Goal: Task Accomplishment & Management: Manage account settings

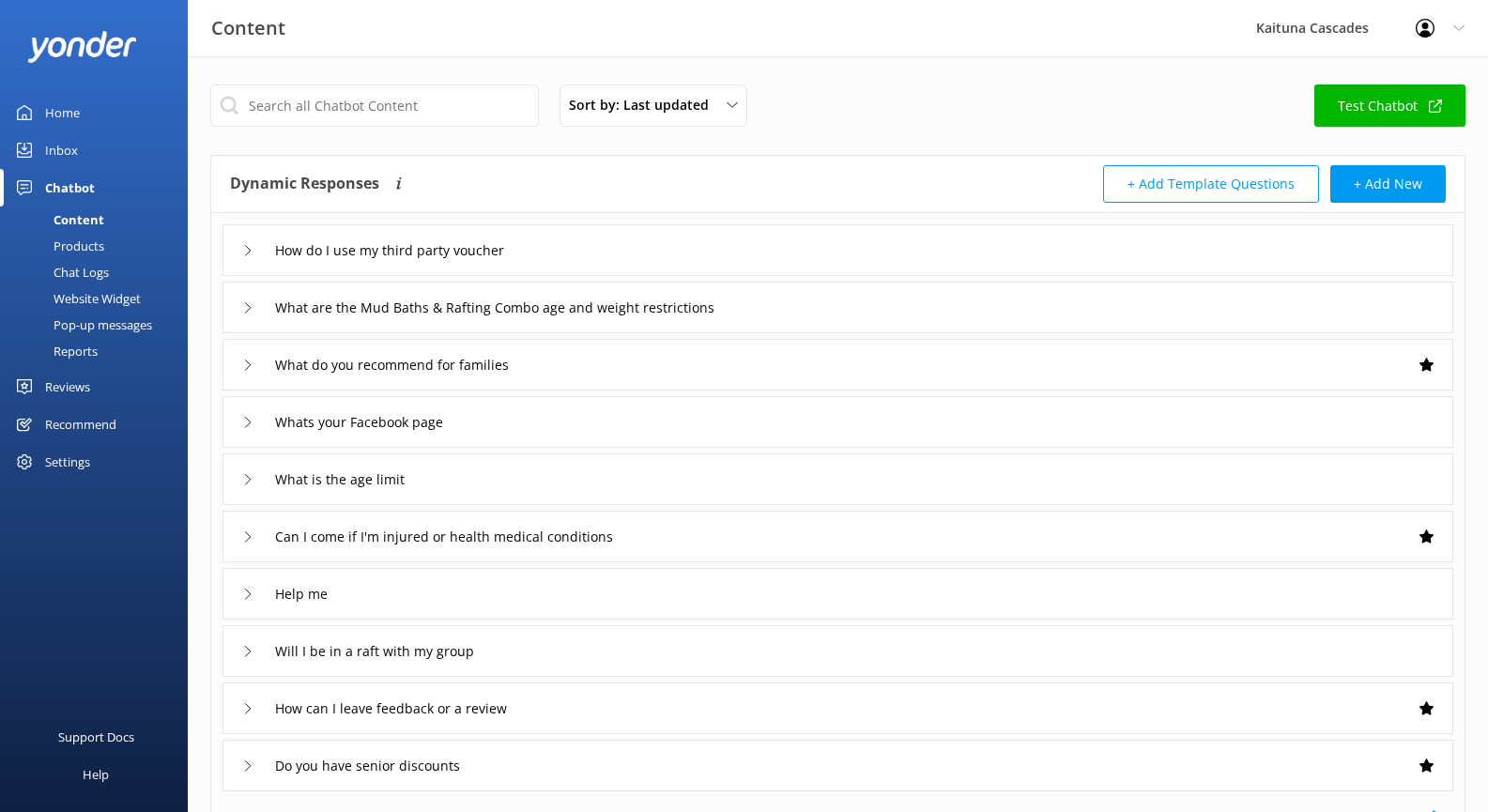
click at [1450, 27] on div "Profile Settings Logout" at bounding box center [1441, 28] width 96 height 57
click at [1193, 94] on div "Sort by: Last updated Title Last updated Test Chatbot" at bounding box center [838, 112] width 1255 height 54
click at [1455, 34] on div "Profile Settings Logout" at bounding box center [1441, 28] width 96 height 57
click at [1458, 27] on icon at bounding box center [1459, 28] width 12 height 12
click at [64, 151] on div "Inbox" at bounding box center [62, 150] width 33 height 38
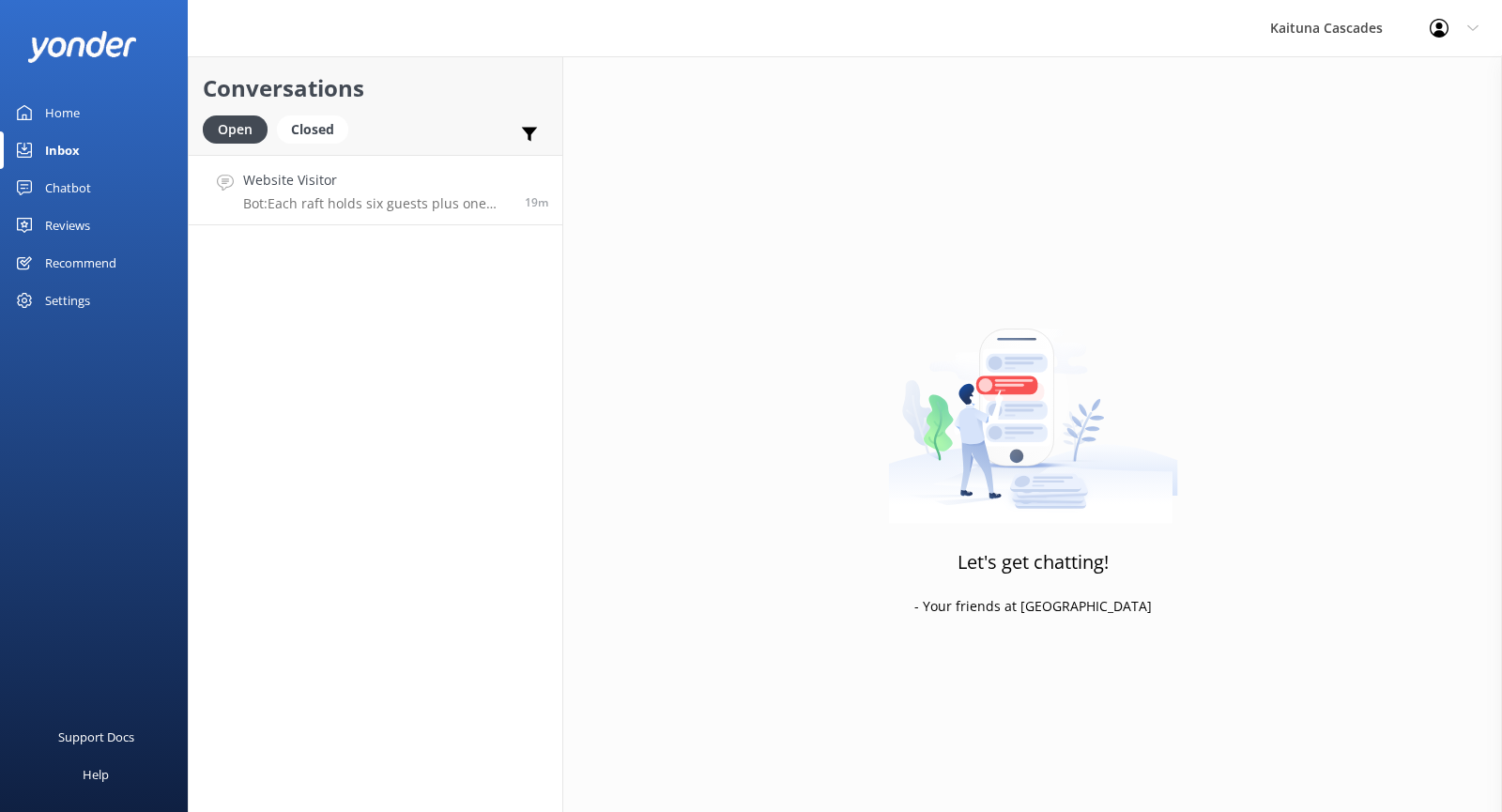
click at [318, 201] on p "Bot: Each raft holds six guests plus one guide, making a total of seven people …" at bounding box center [377, 204] width 267 height 17
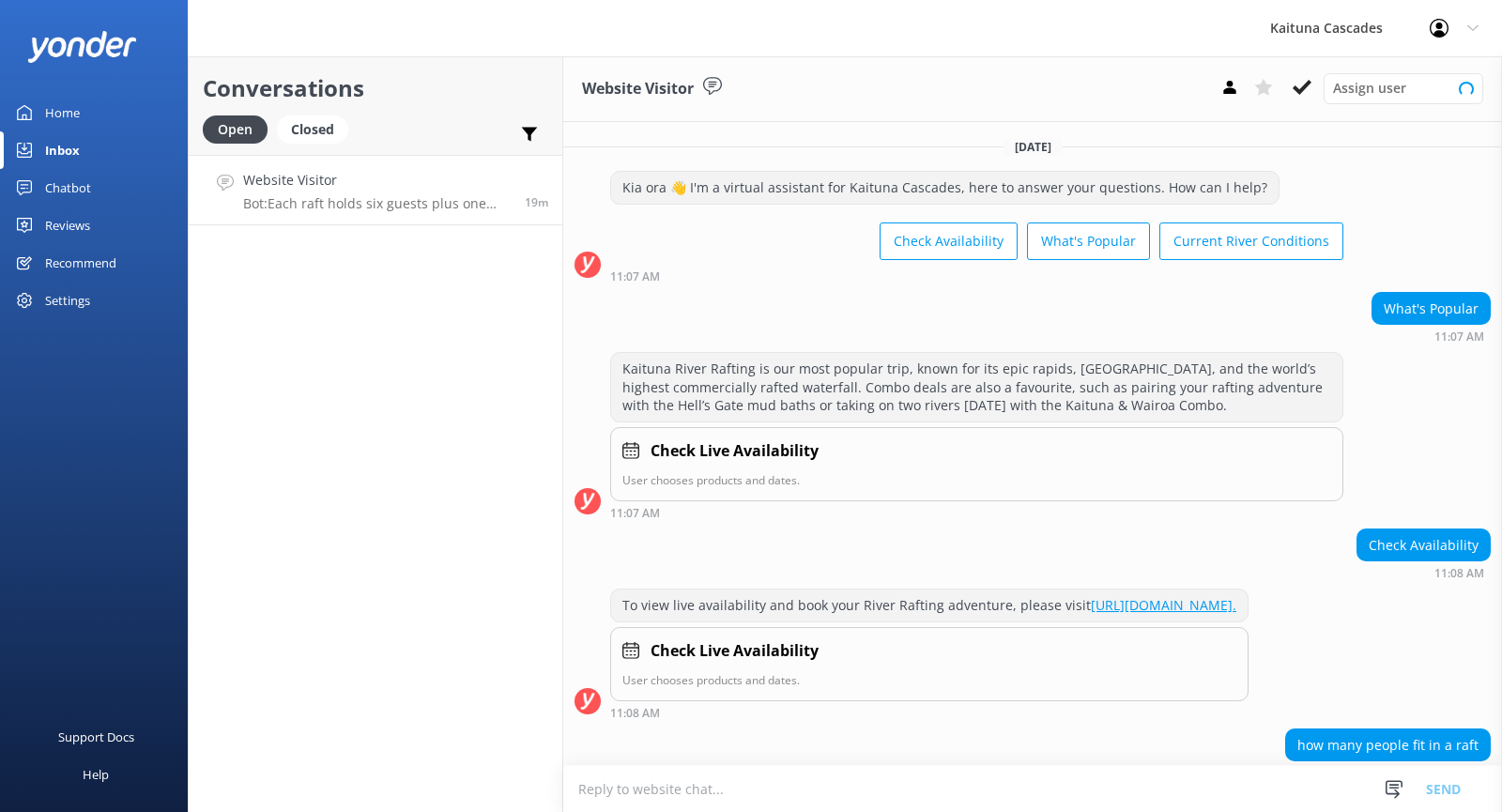
scroll to position [101, 0]
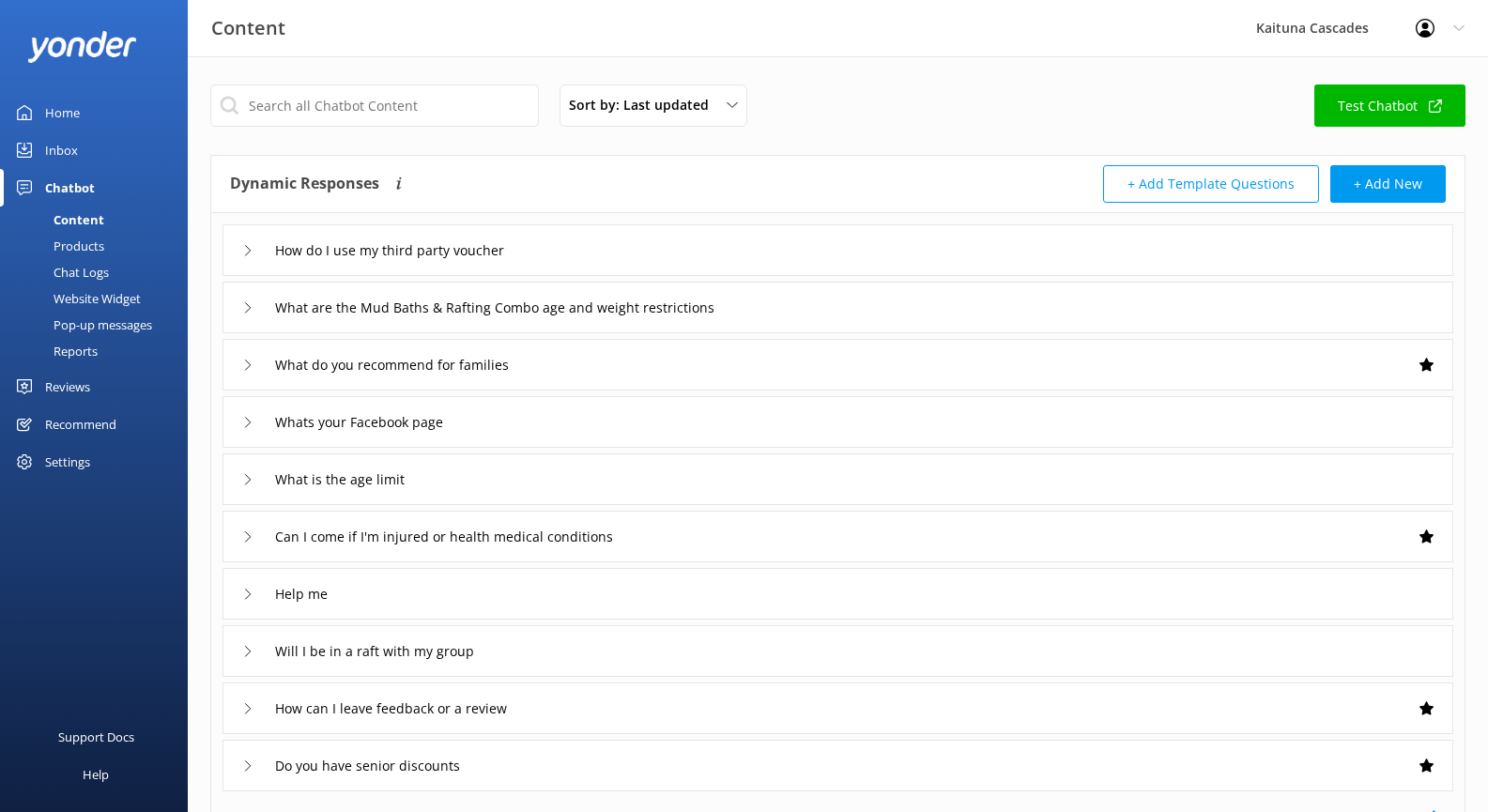
click at [61, 152] on div "Inbox" at bounding box center [62, 150] width 33 height 38
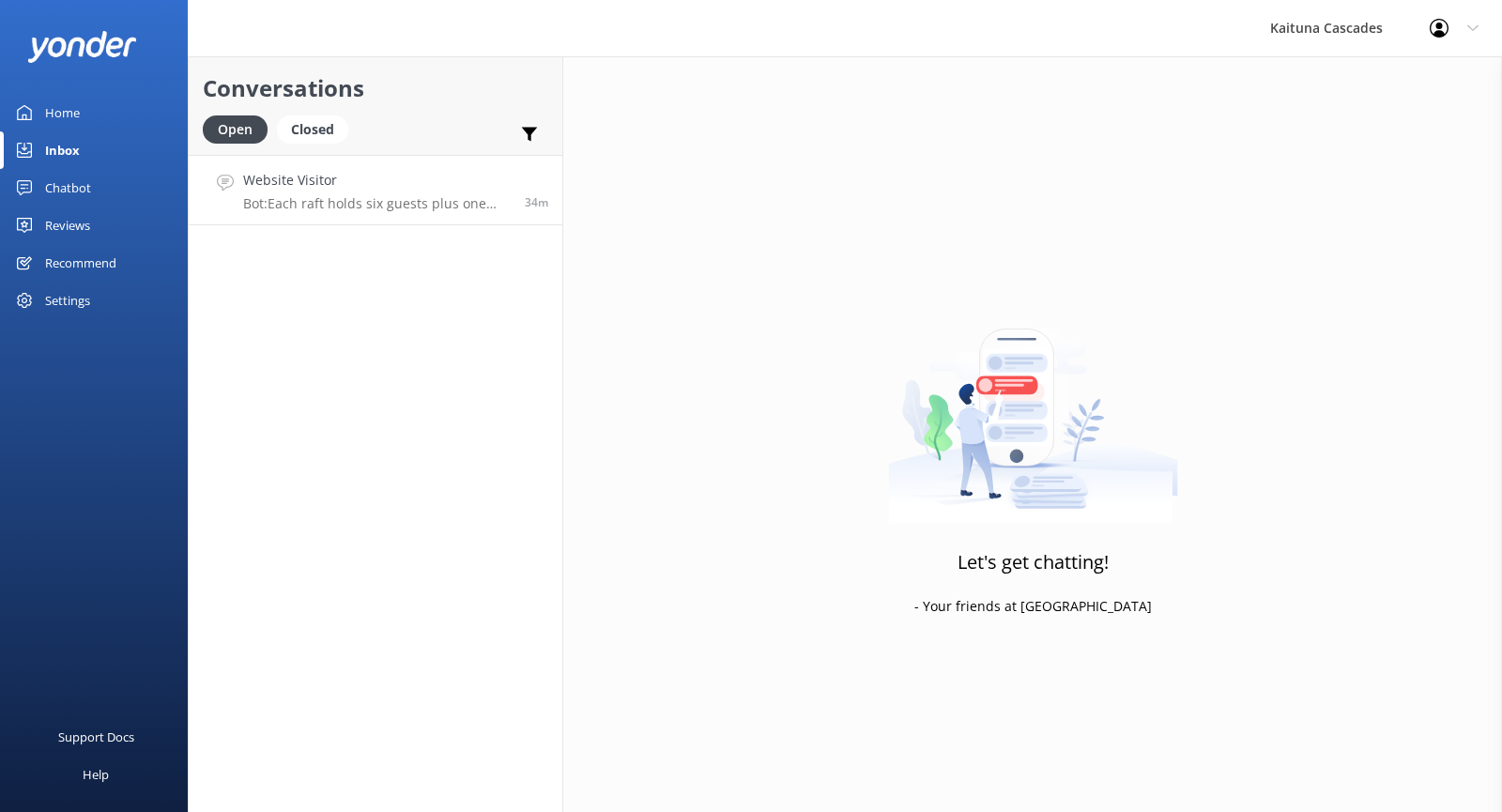
click at [355, 212] on link "Website Visitor Bot: Each raft holds six guests plus one guide, making a total …" at bounding box center [375, 190] width 373 height 70
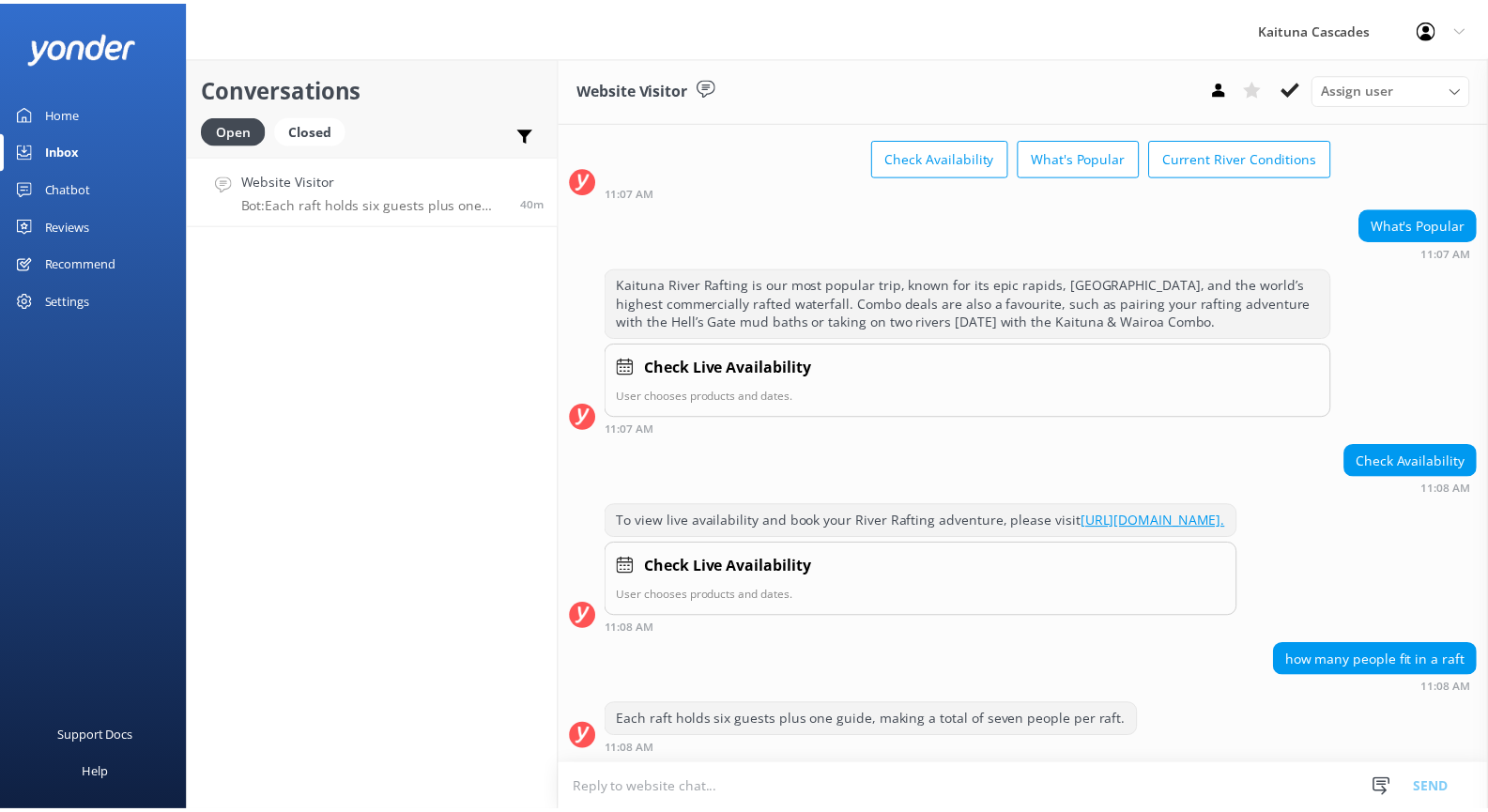
scroll to position [101, 0]
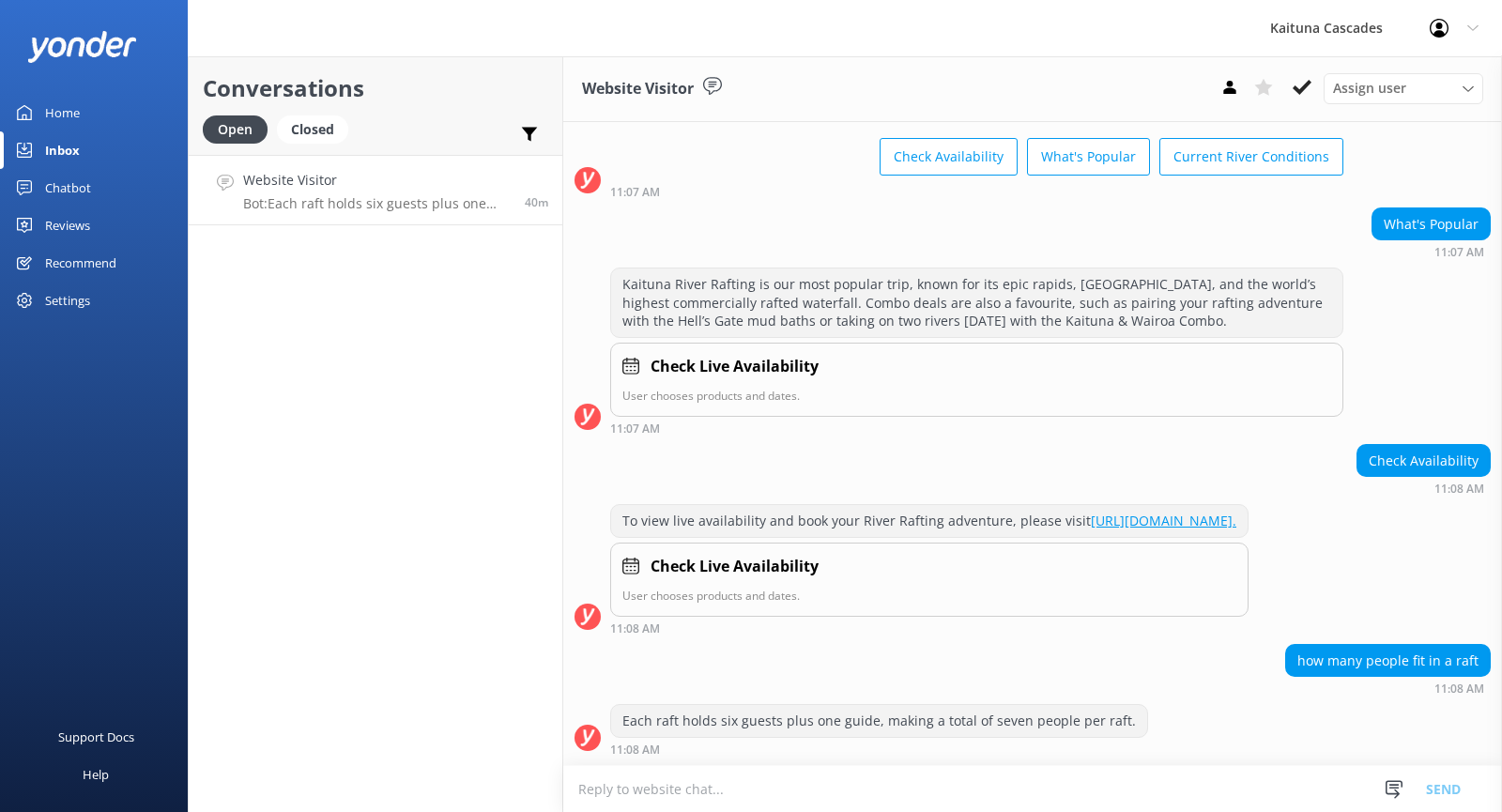
click at [79, 228] on div "Reviews" at bounding box center [67, 225] width 45 height 38
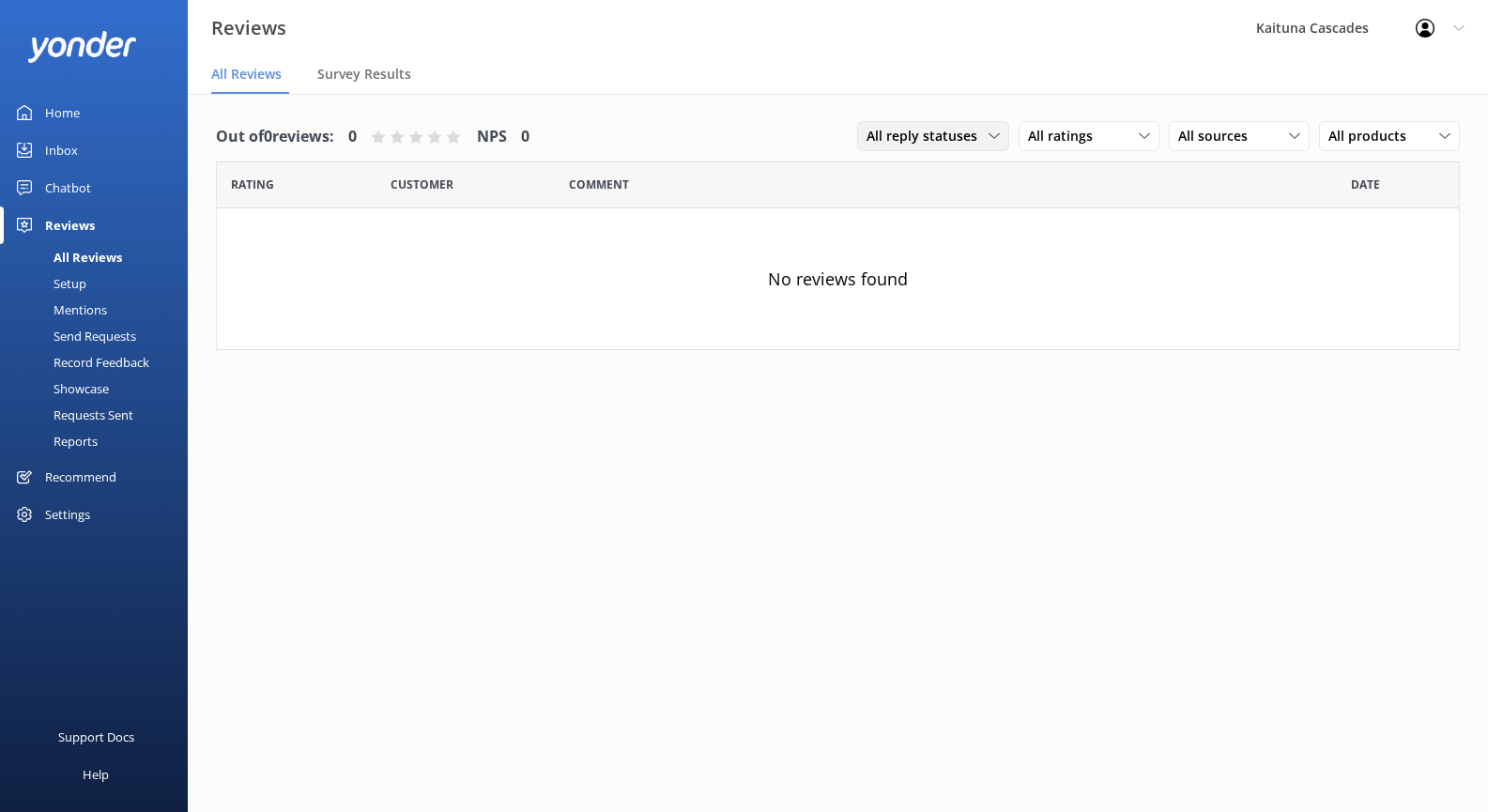
click at [947, 139] on span "All reply statuses" at bounding box center [927, 136] width 122 height 20
click at [1334, 30] on div "Kaituna Cascades" at bounding box center [1313, 28] width 160 height 57
click at [1334, 29] on div "Kaituna Cascades" at bounding box center [1313, 28] width 160 height 57
click at [1453, 26] on icon at bounding box center [1459, 28] width 12 height 12
click at [1389, 82] on link "Profile Settings" at bounding box center [1395, 80] width 188 height 47
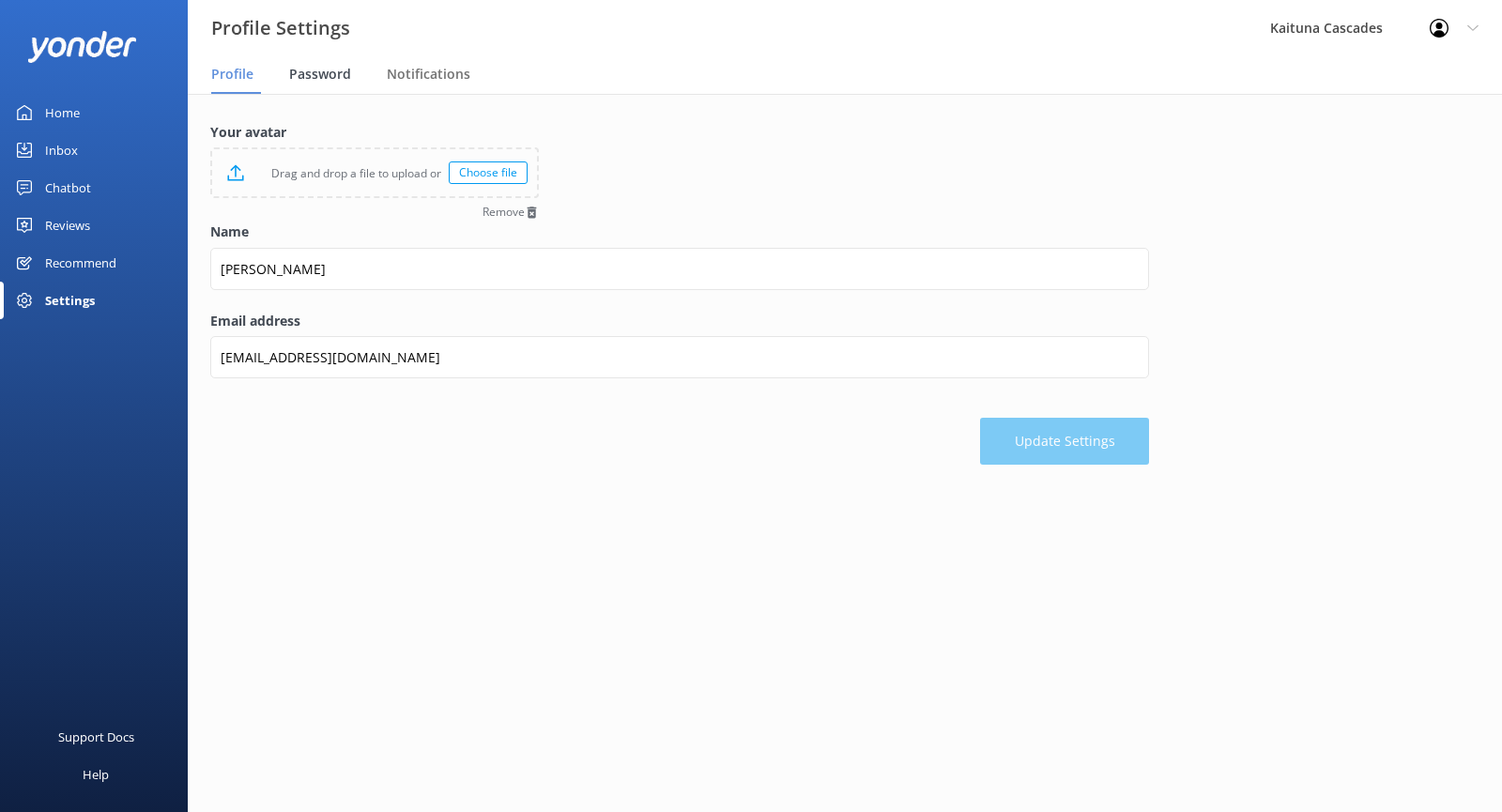
click at [310, 68] on span "Password" at bounding box center [319, 74] width 62 height 19
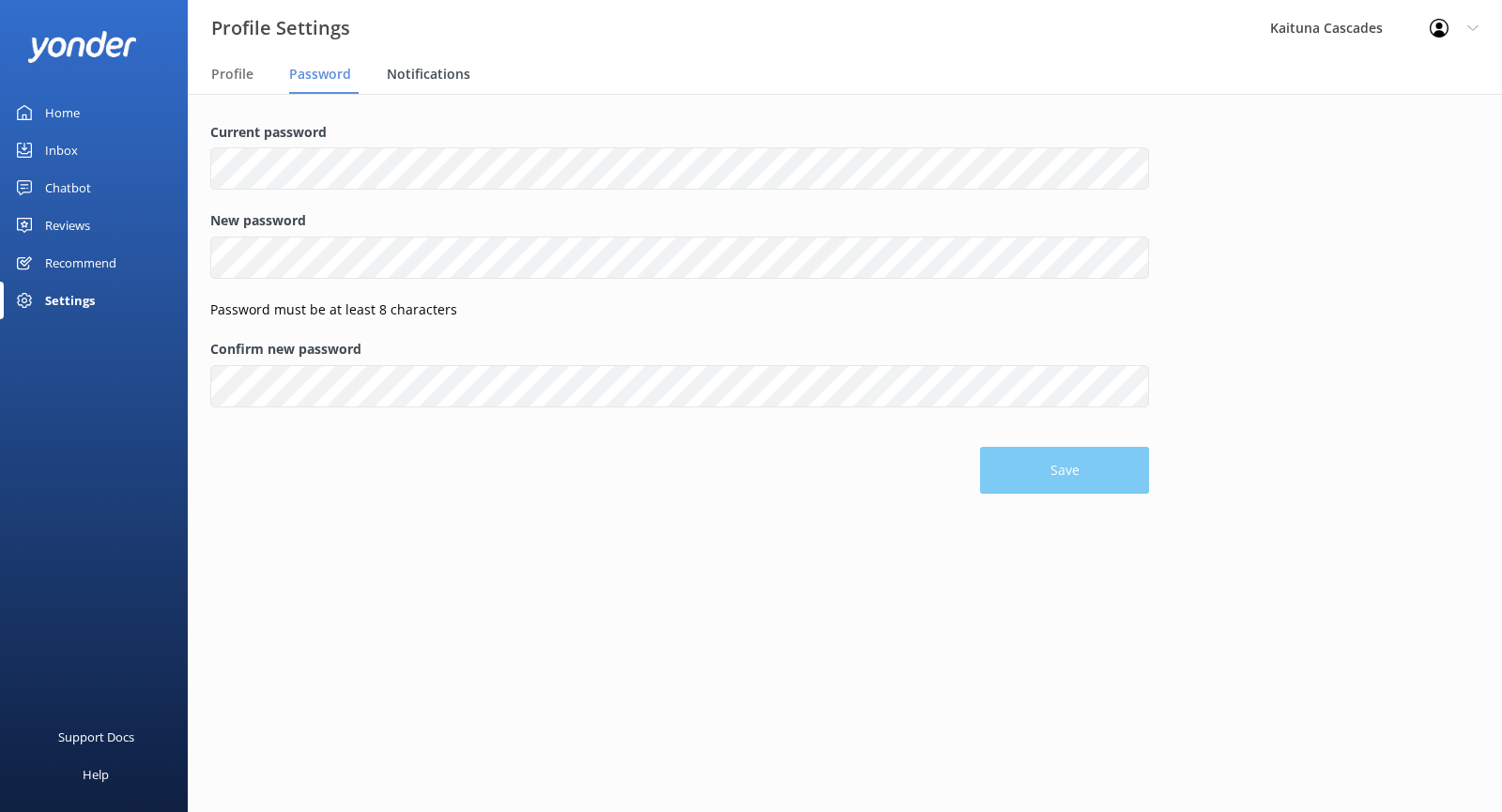
click at [393, 73] on span "Notifications" at bounding box center [428, 74] width 84 height 19
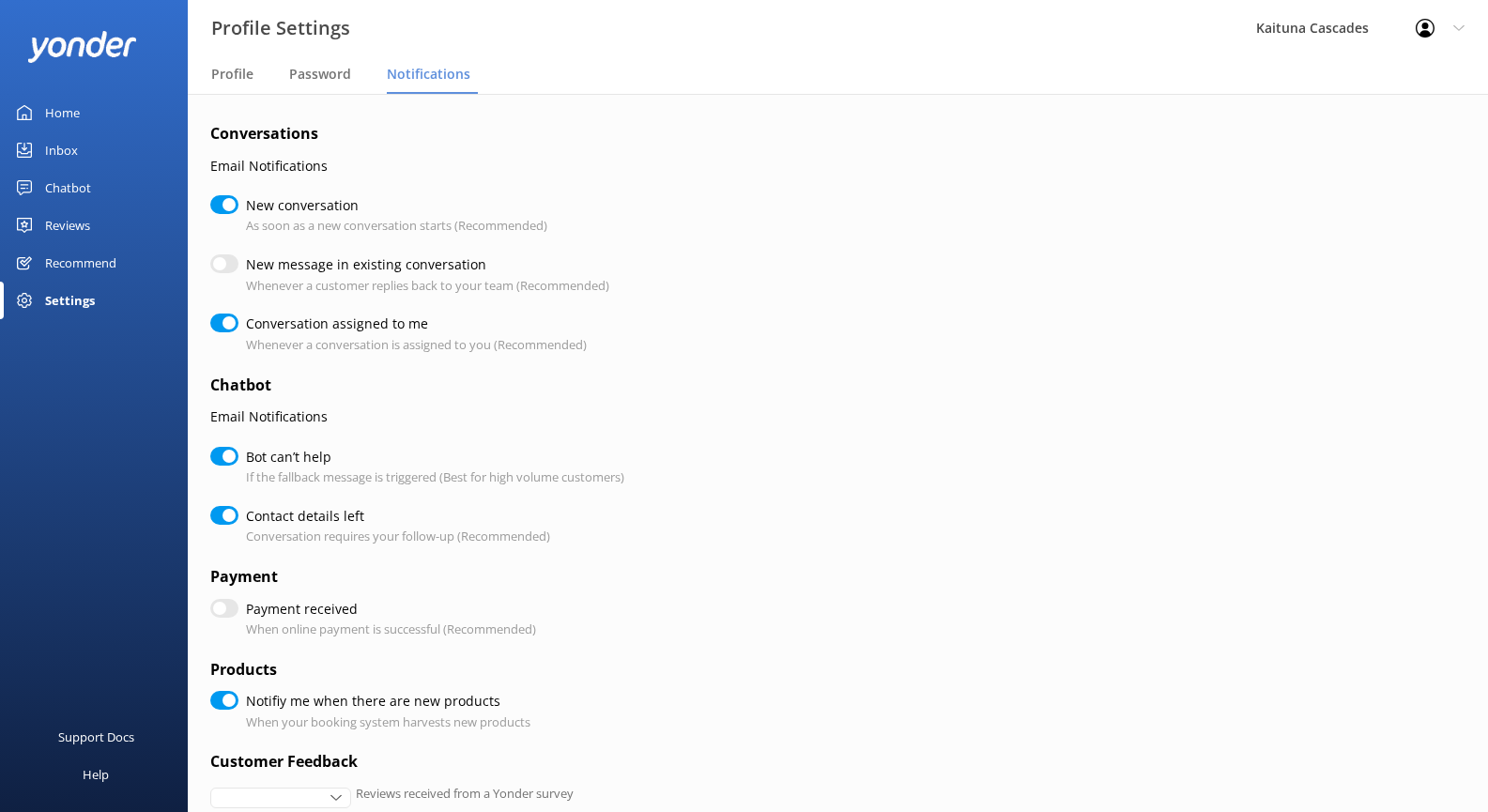
checkbox input "true"
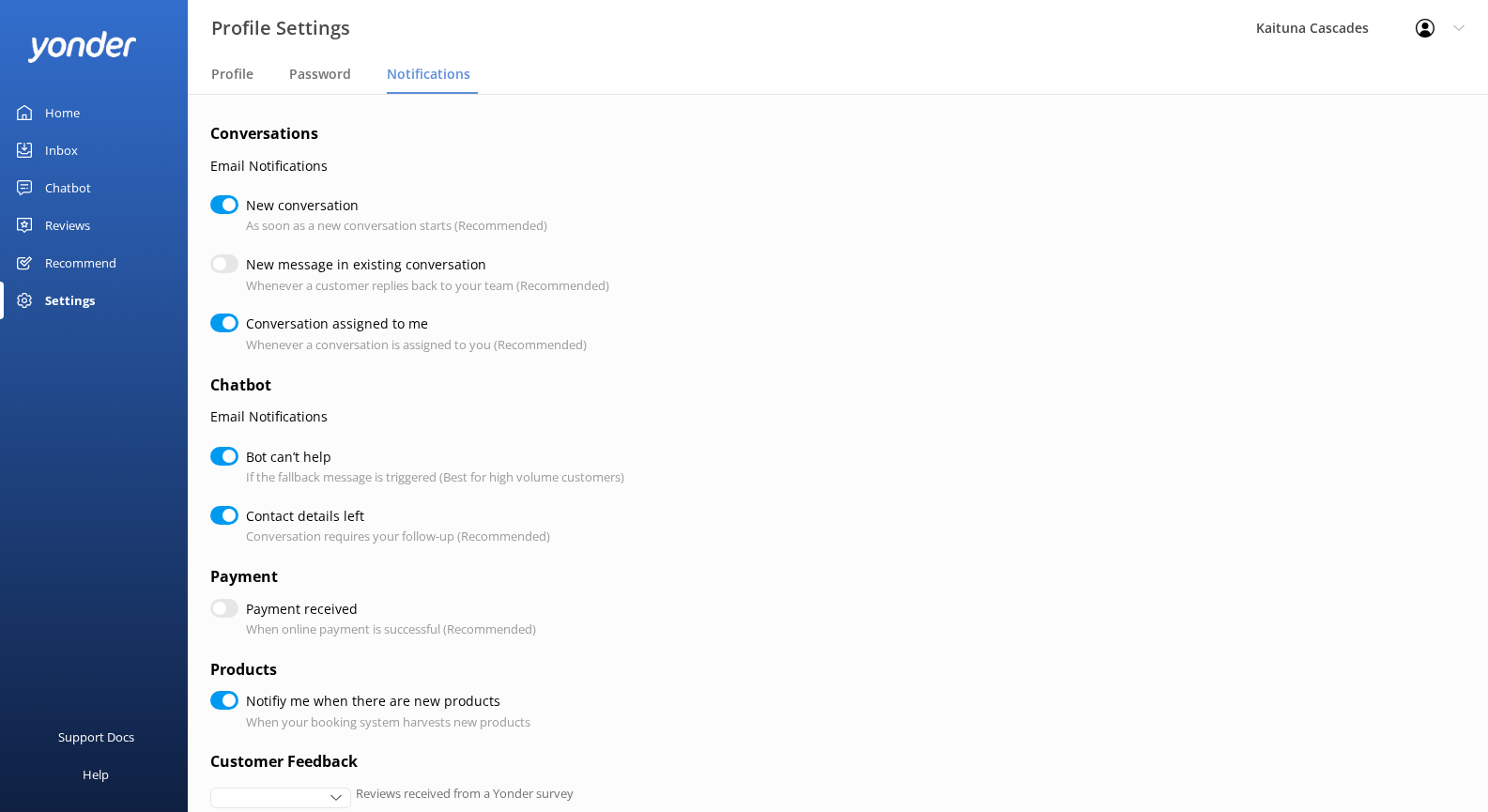
checkbox input "true"
click at [223, 260] on input "New message in existing conversation" at bounding box center [224, 264] width 28 height 19
checkbox input "true"
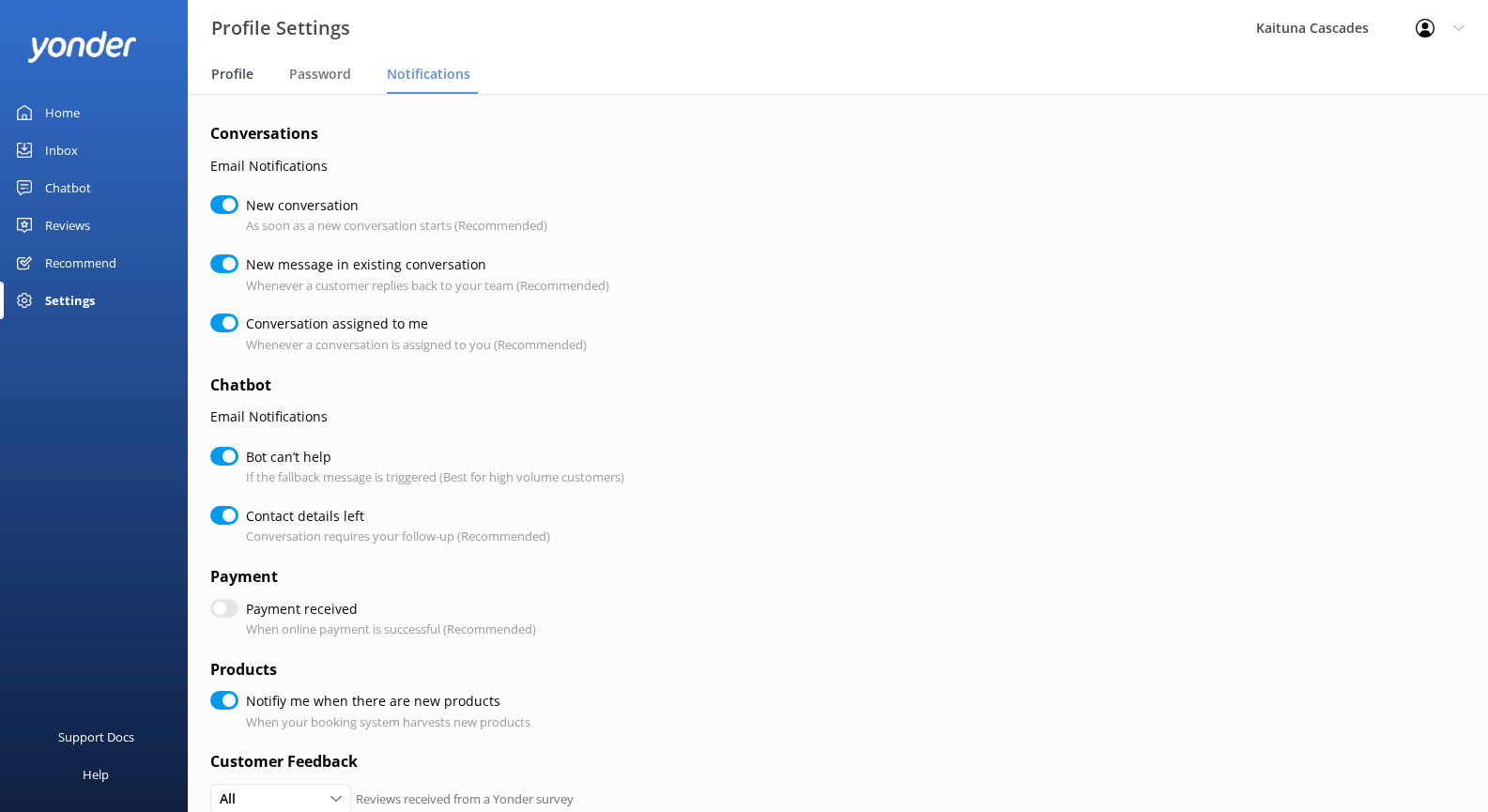
click at [231, 63] on div "Profile" at bounding box center [237, 75] width 50 height 38
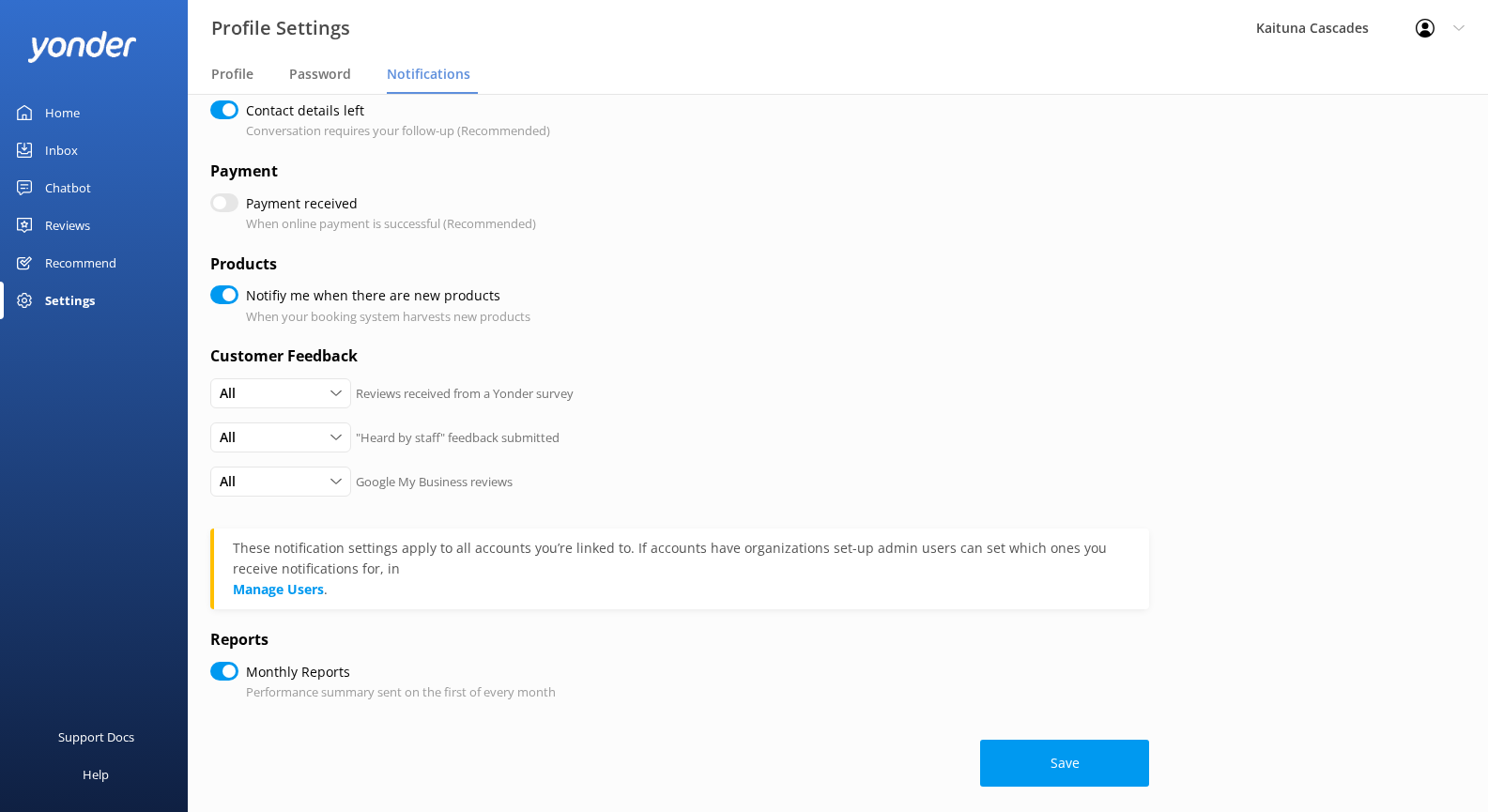
scroll to position [419, 0]
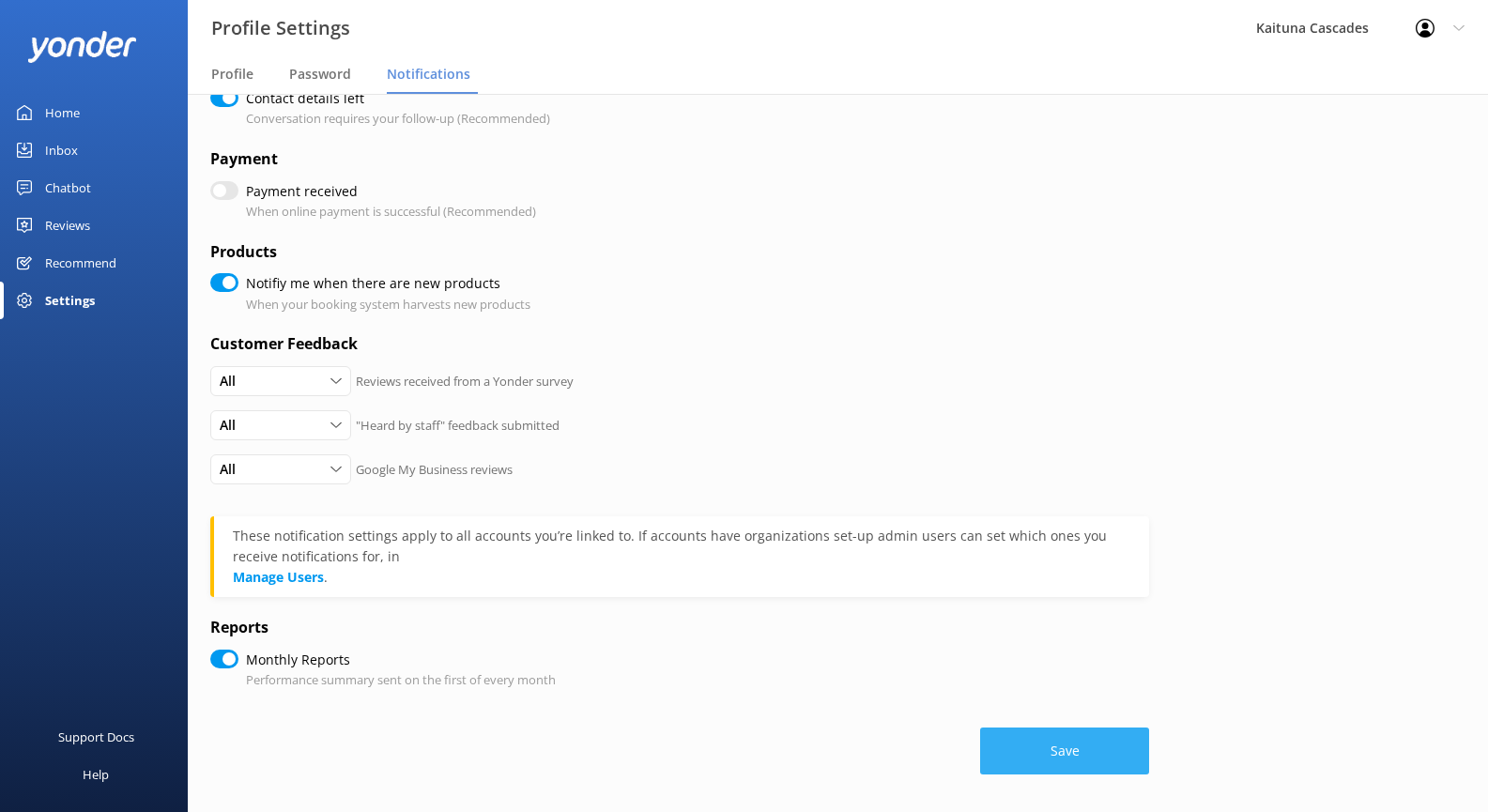
click at [1068, 750] on button "Save" at bounding box center [1065, 750] width 169 height 47
checkbox input "true"
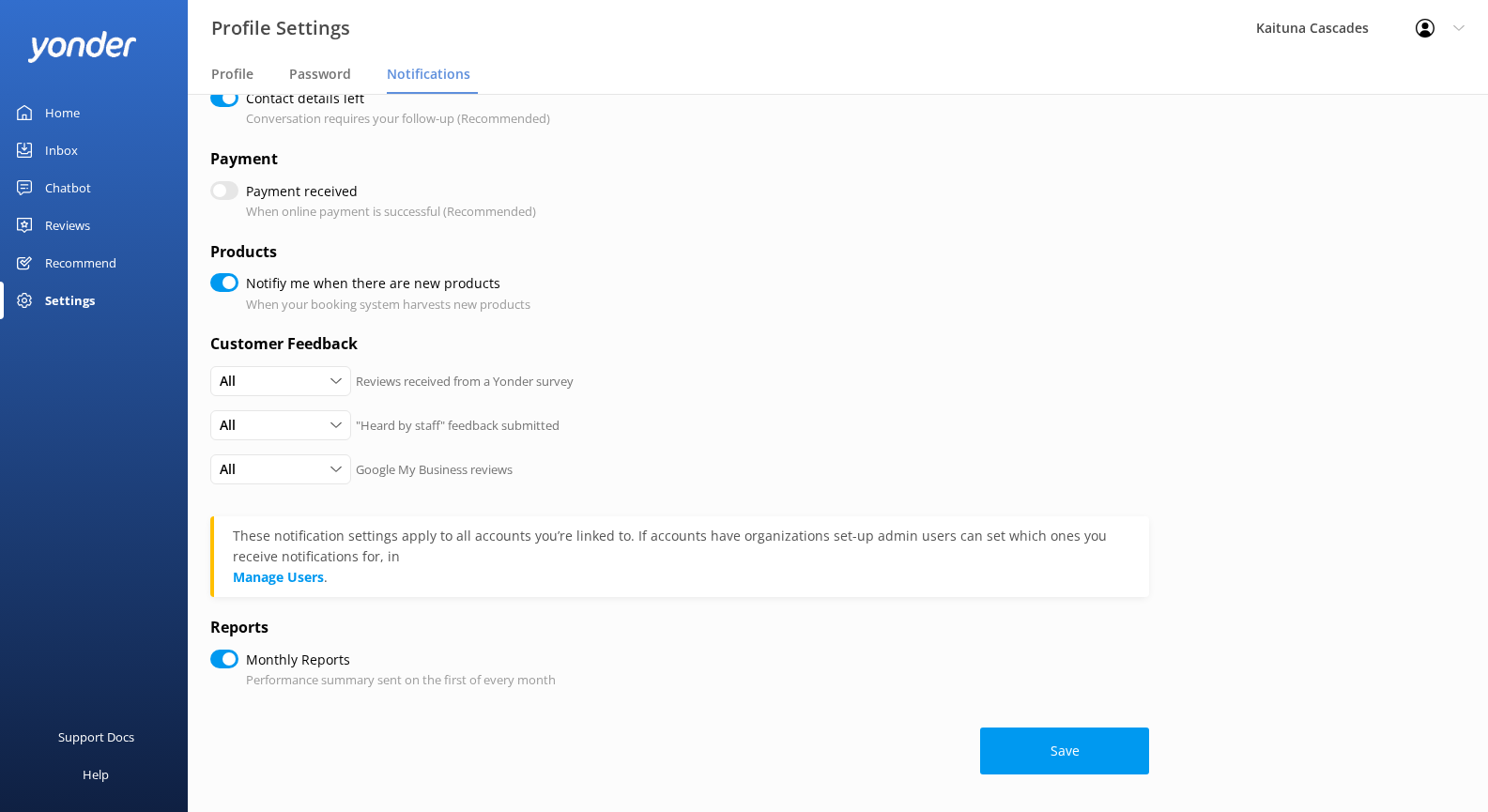
click at [1043, 752] on button "Save" at bounding box center [1065, 750] width 169 height 47
checkbox input "true"
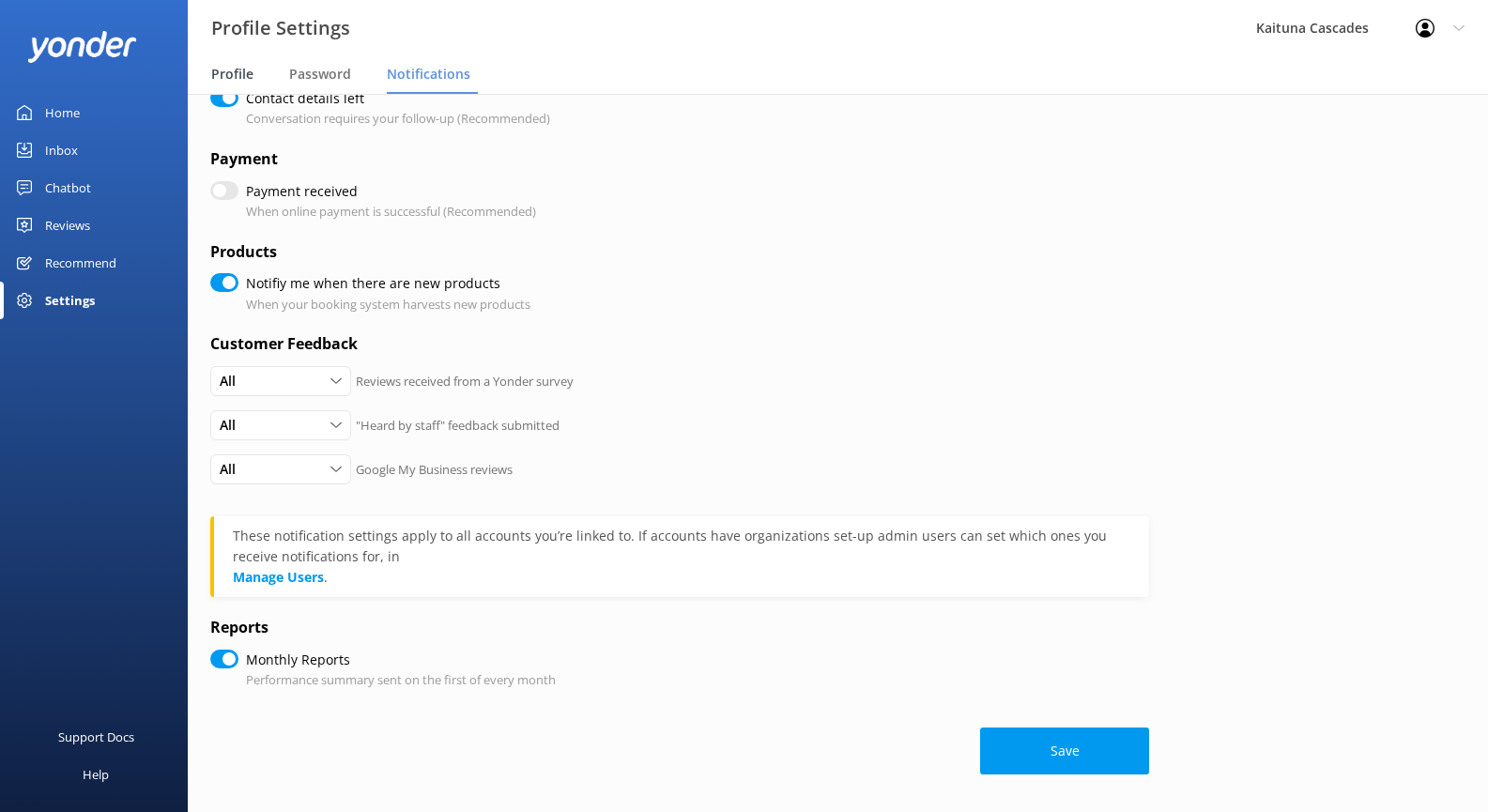
click at [234, 75] on span "Profile" at bounding box center [233, 74] width 42 height 19
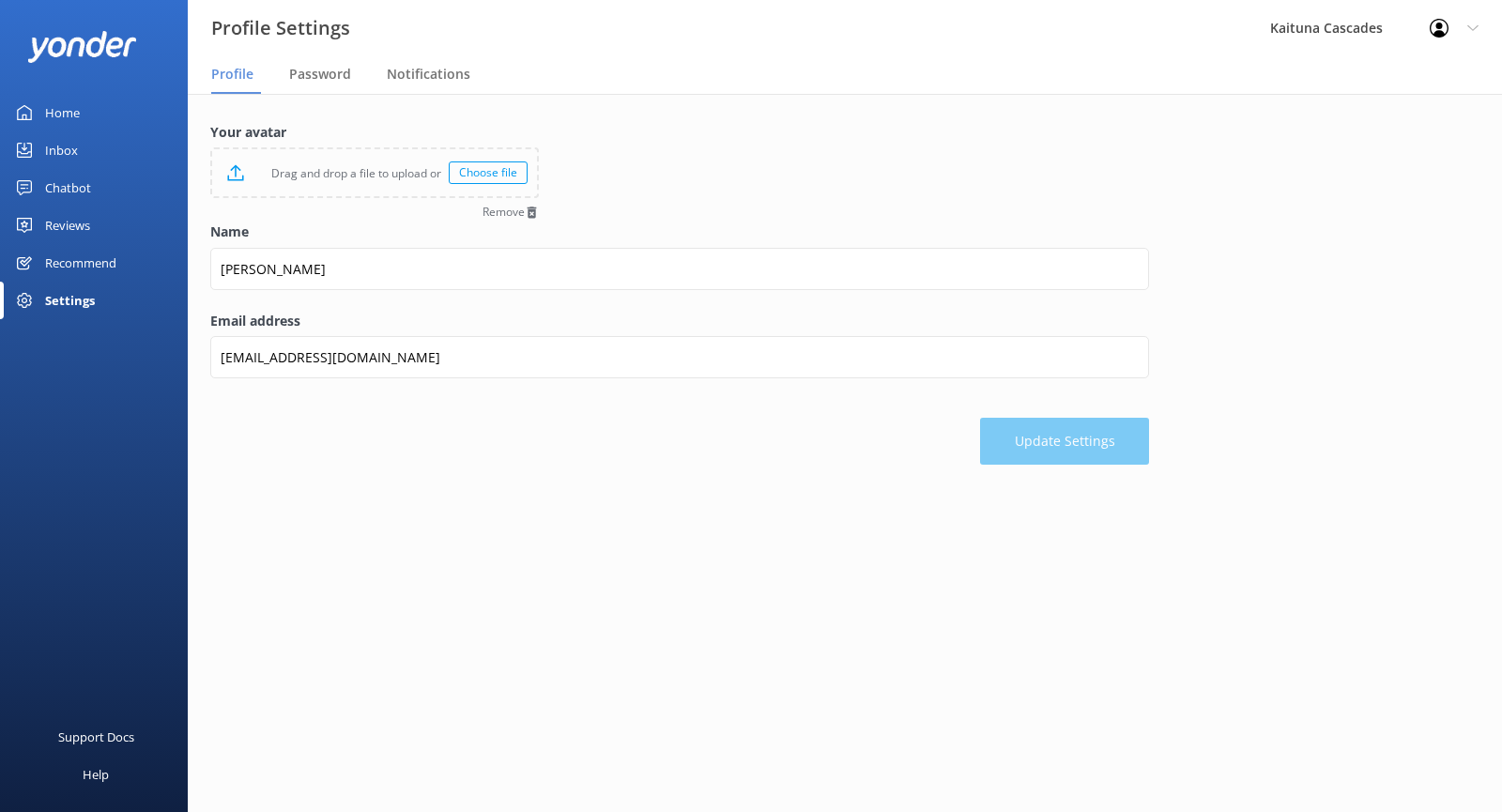
click at [494, 170] on div "Choose file" at bounding box center [488, 172] width 79 height 22
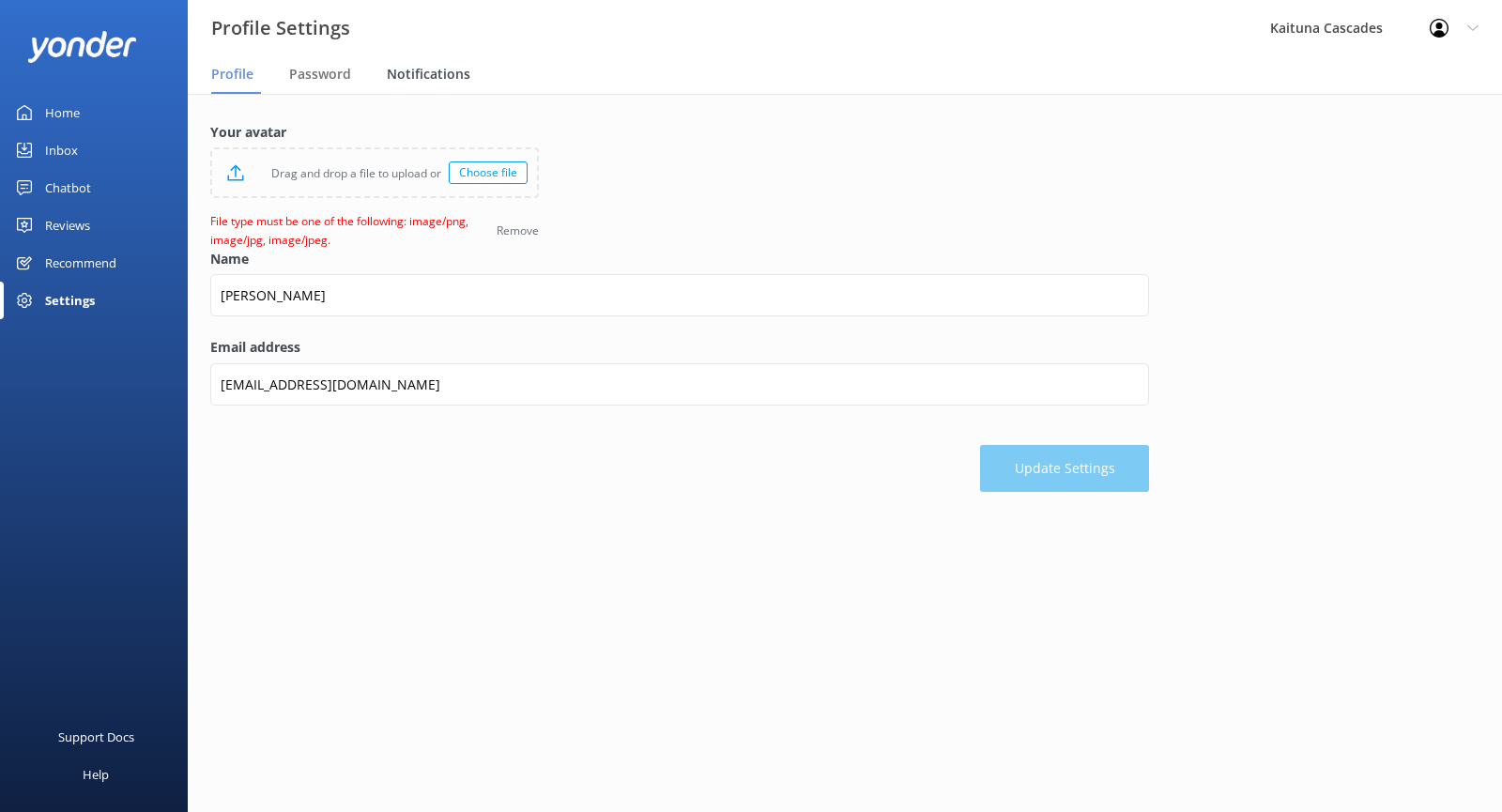
click at [442, 72] on span "Notifications" at bounding box center [428, 74] width 84 height 19
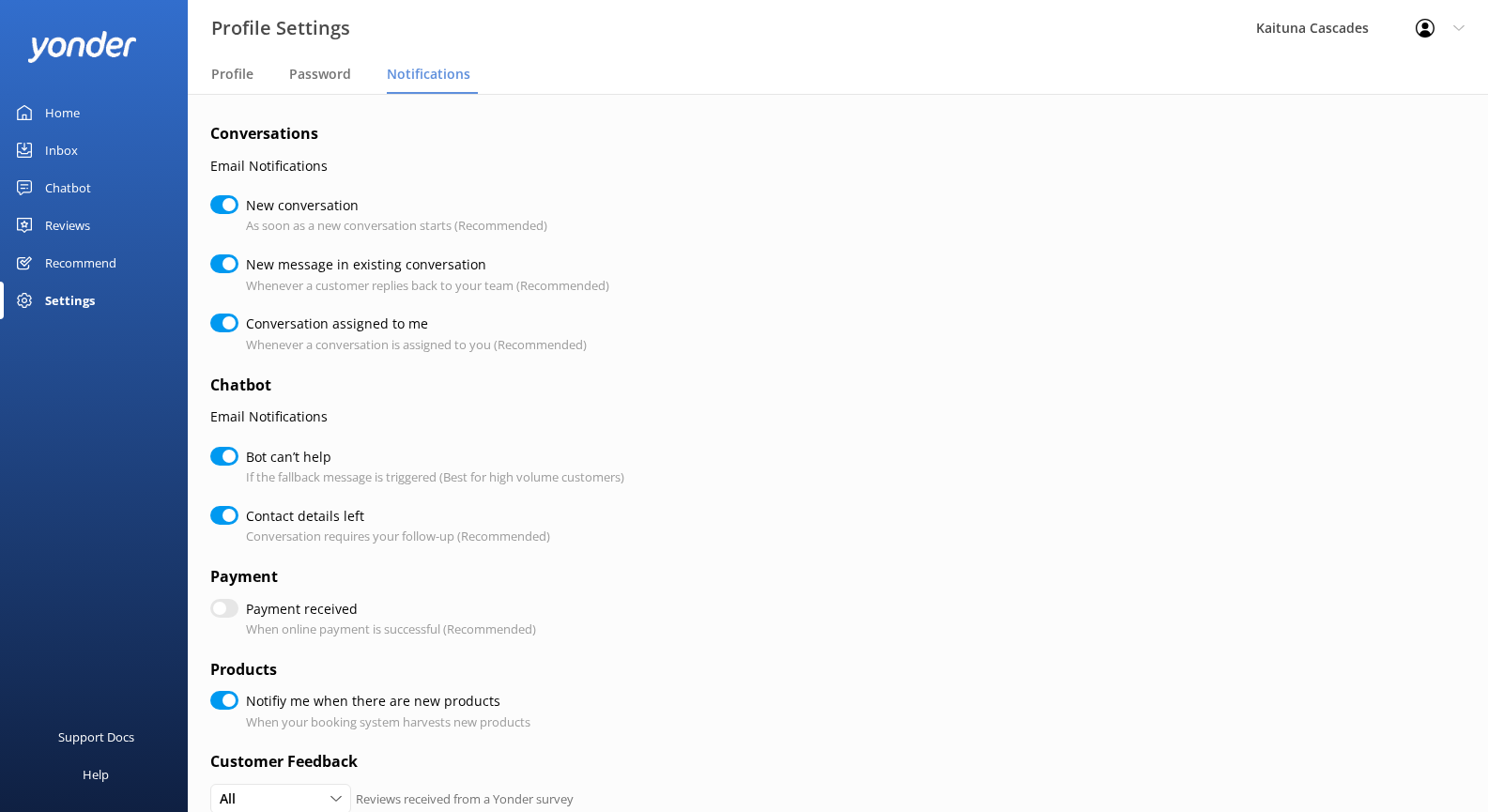
click at [228, 265] on input "New message in existing conversation" at bounding box center [224, 264] width 28 height 19
checkbox input "false"
checkbox input "true"
click at [226, 260] on input "New message in existing conversation" at bounding box center [224, 264] width 28 height 19
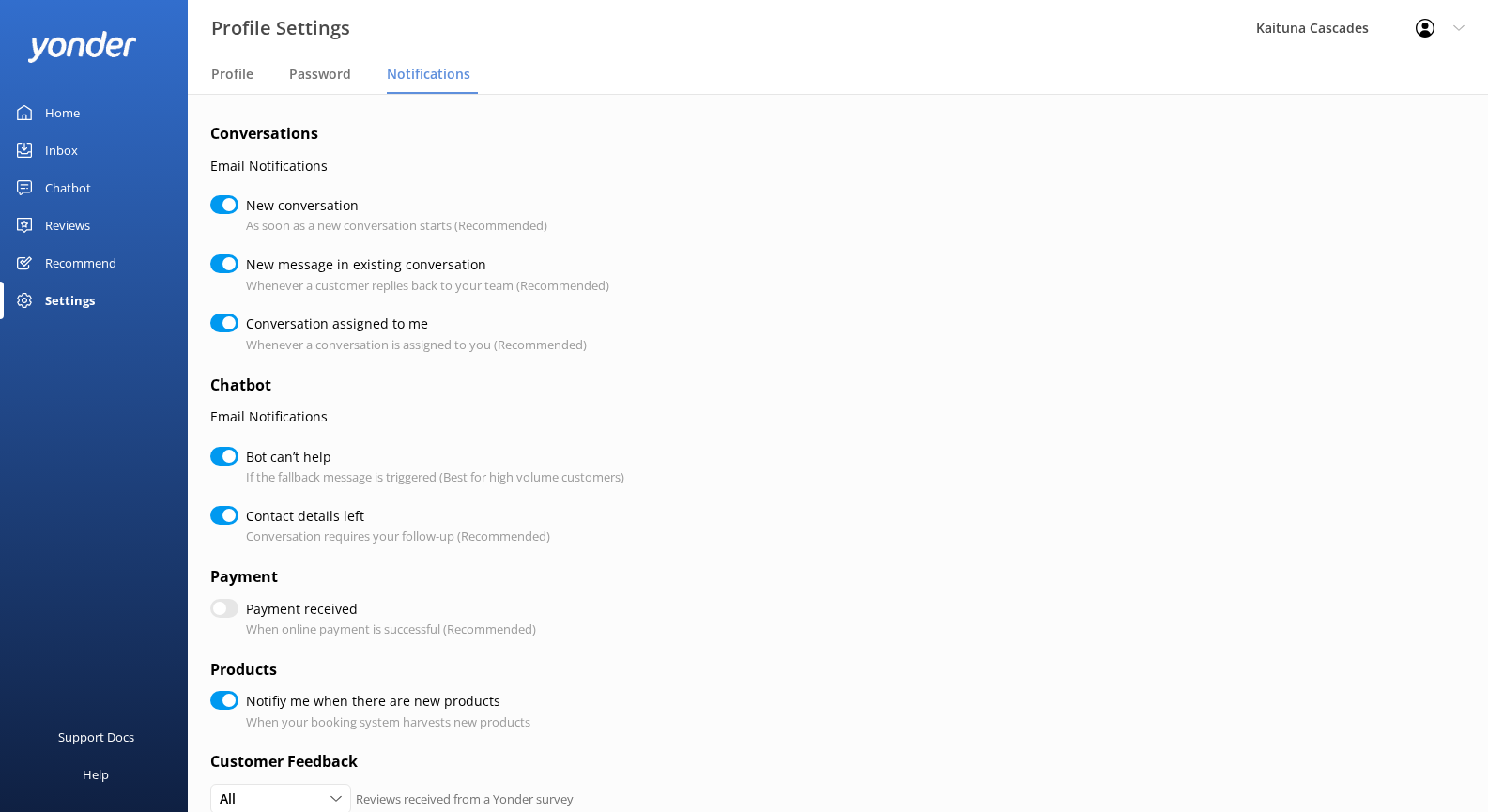
checkbox input "true"
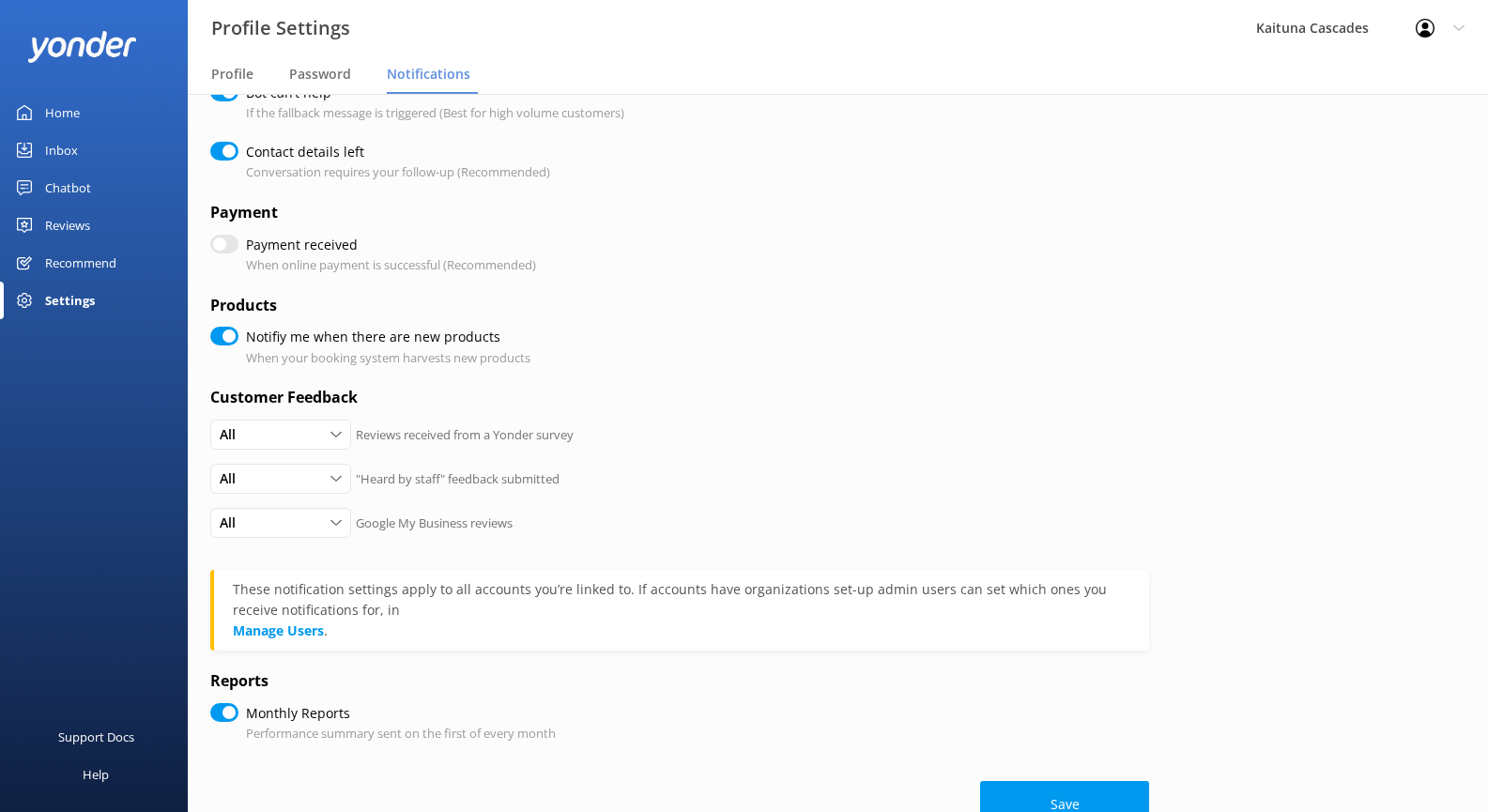
scroll to position [419, 0]
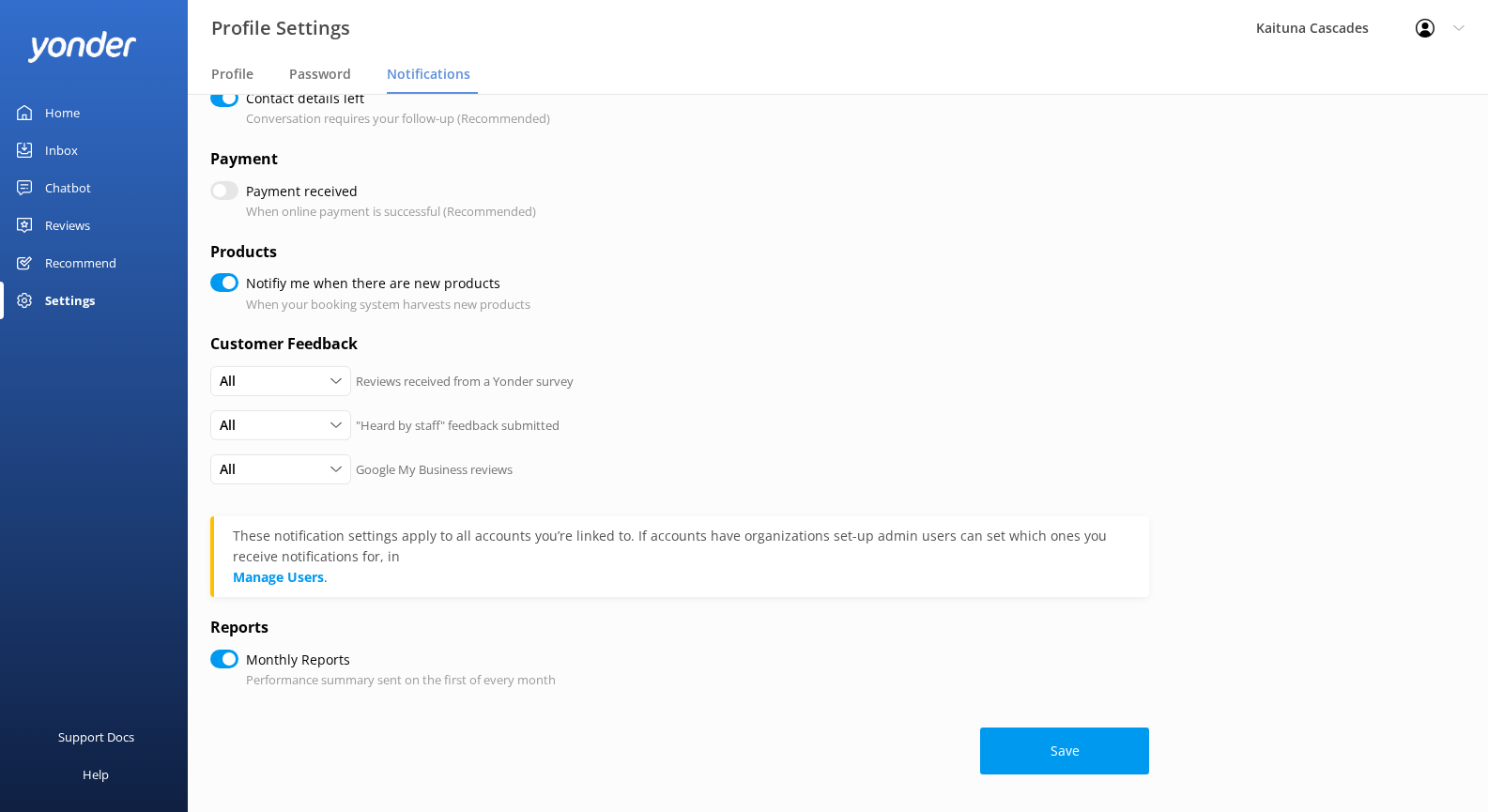
click at [90, 262] on div "Recommend" at bounding box center [81, 263] width 71 height 38
click at [1088, 761] on button "Save" at bounding box center [1065, 750] width 169 height 47
checkbox input "true"
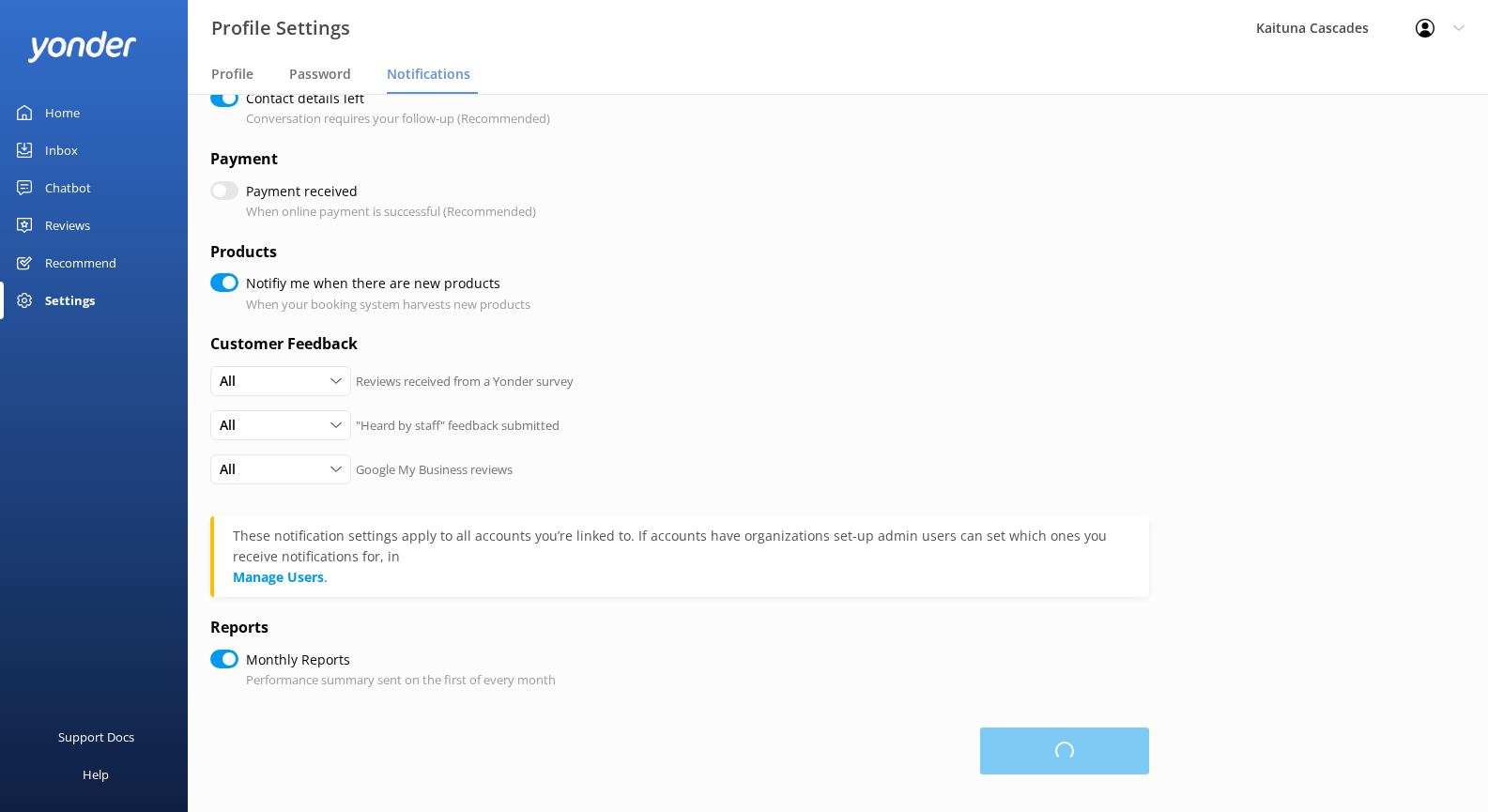
checkbox input "true"
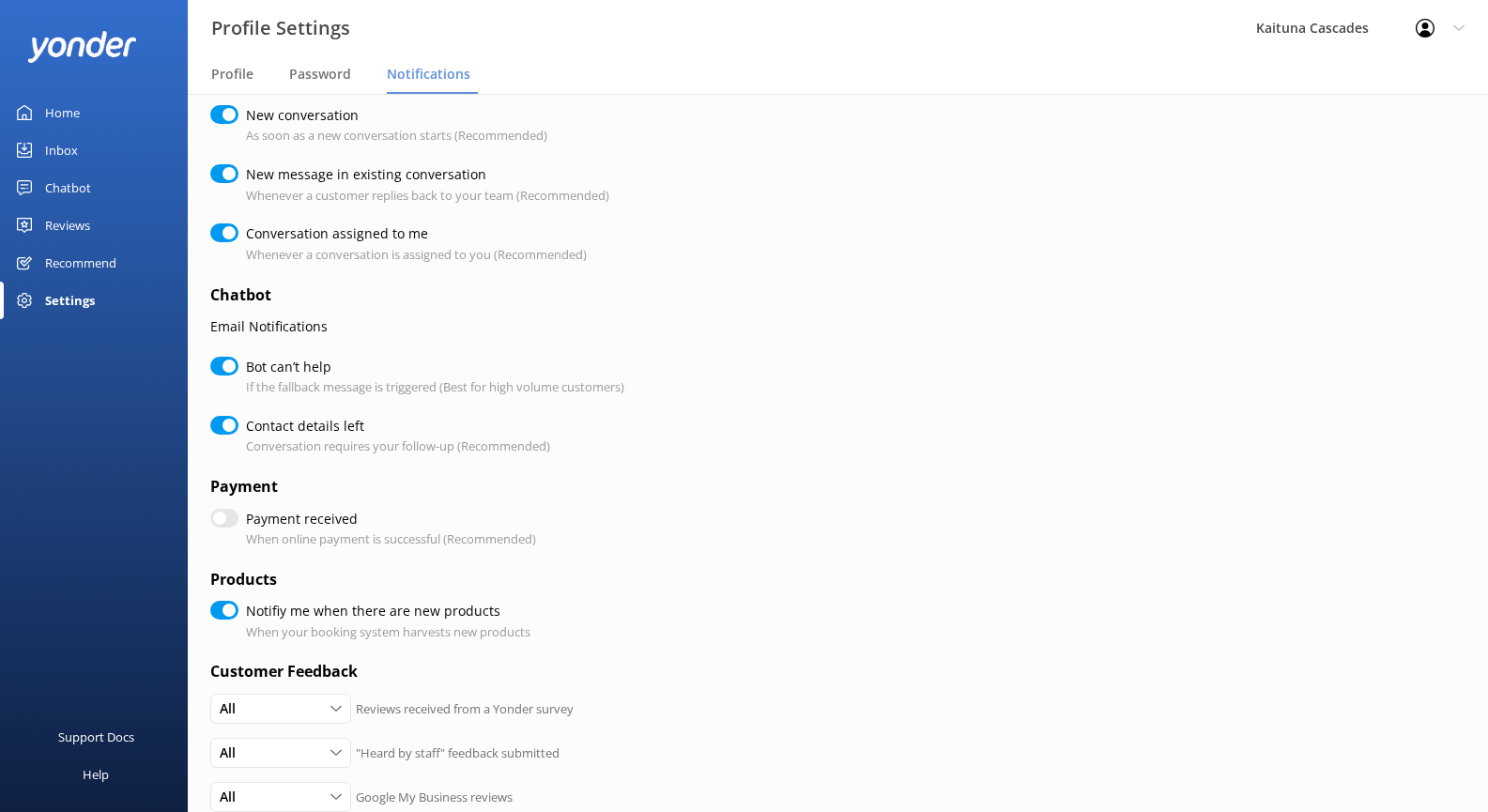
scroll to position [0, 0]
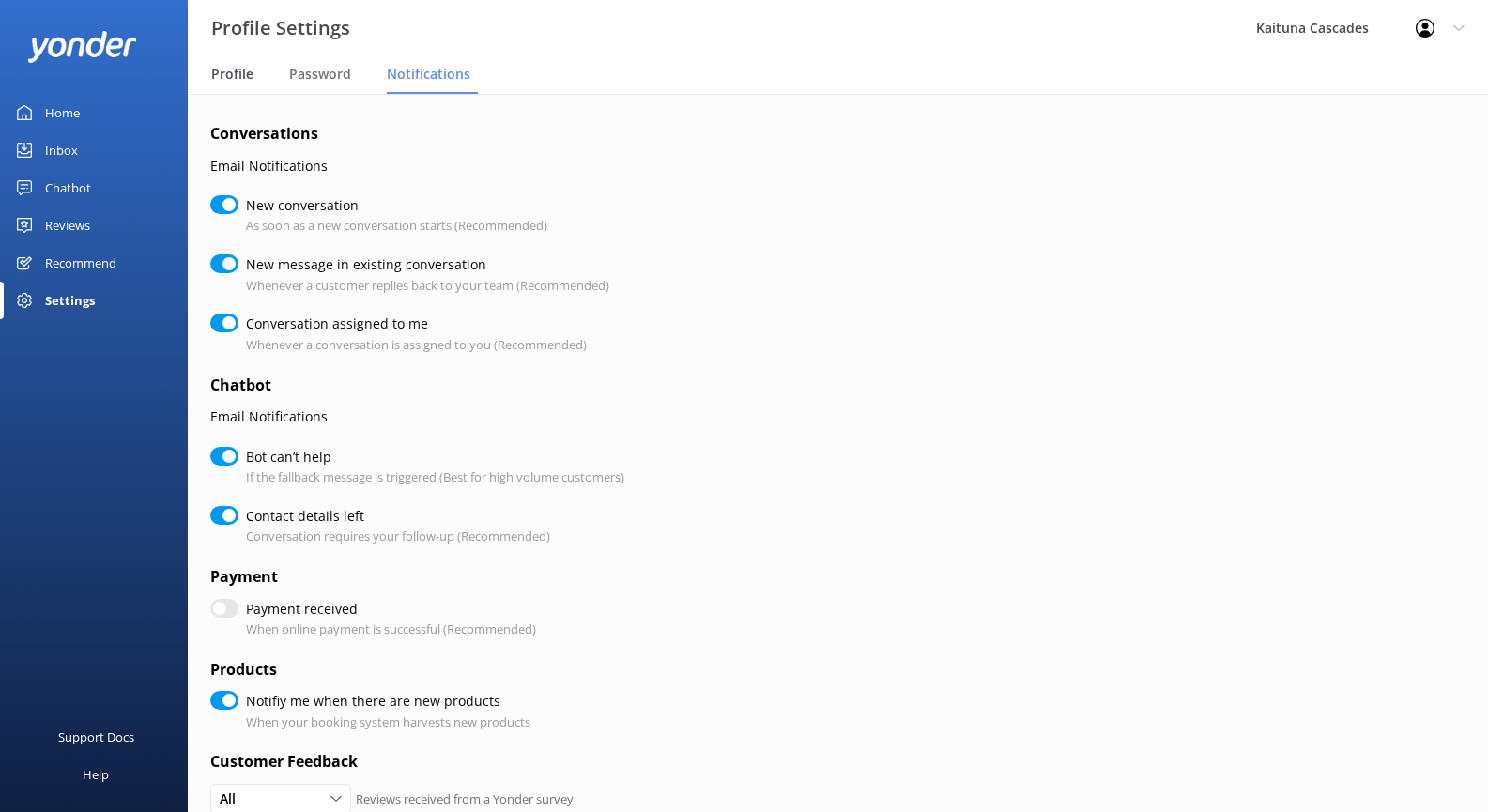
click at [230, 79] on span "Profile" at bounding box center [233, 74] width 42 height 19
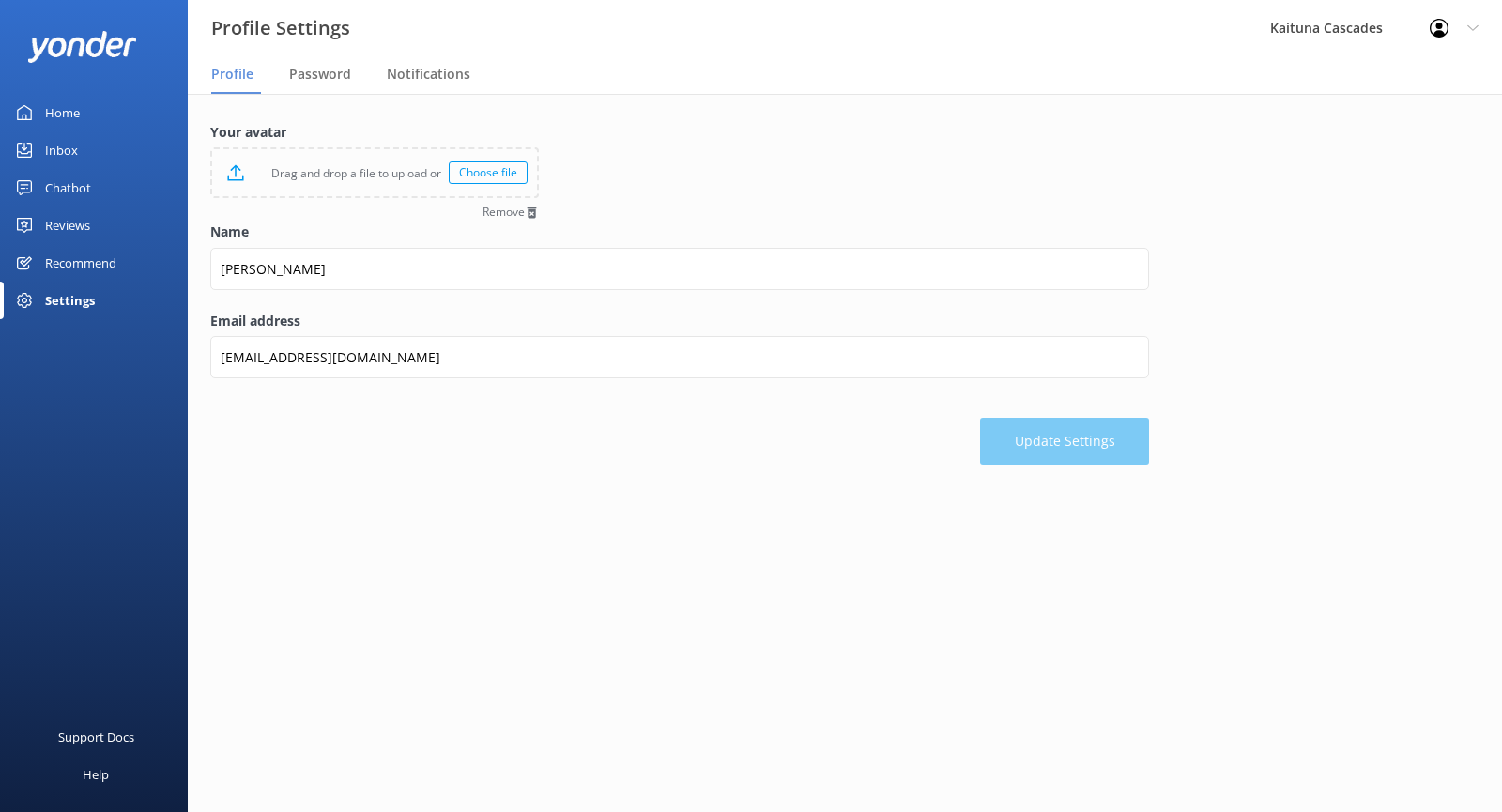
click at [499, 174] on div "Choose file" at bounding box center [488, 172] width 79 height 22
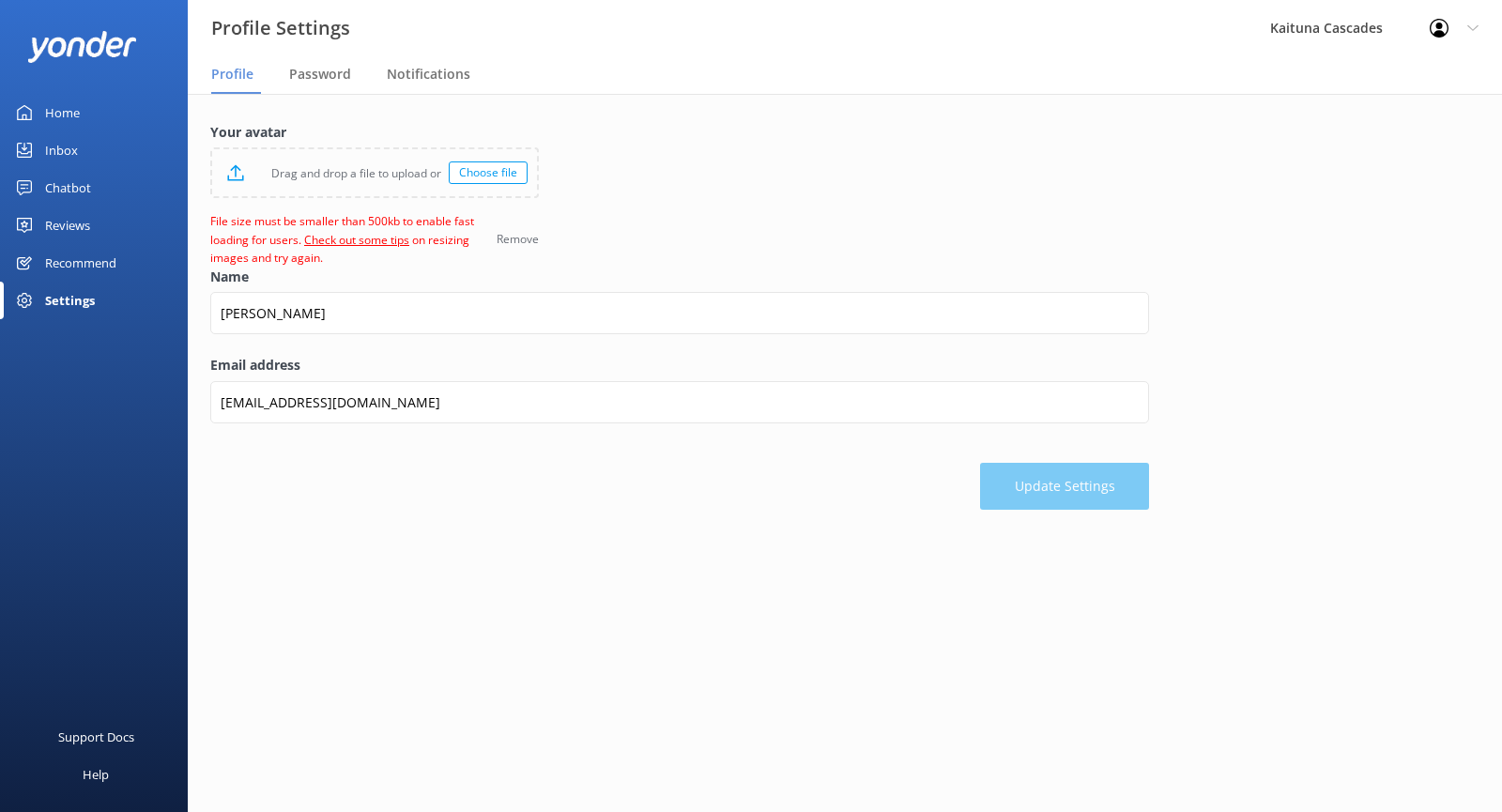
click at [360, 238] on link "Check out some tips" at bounding box center [356, 240] width 105 height 16
click at [84, 114] on link "Home" at bounding box center [93, 113] width 188 height 38
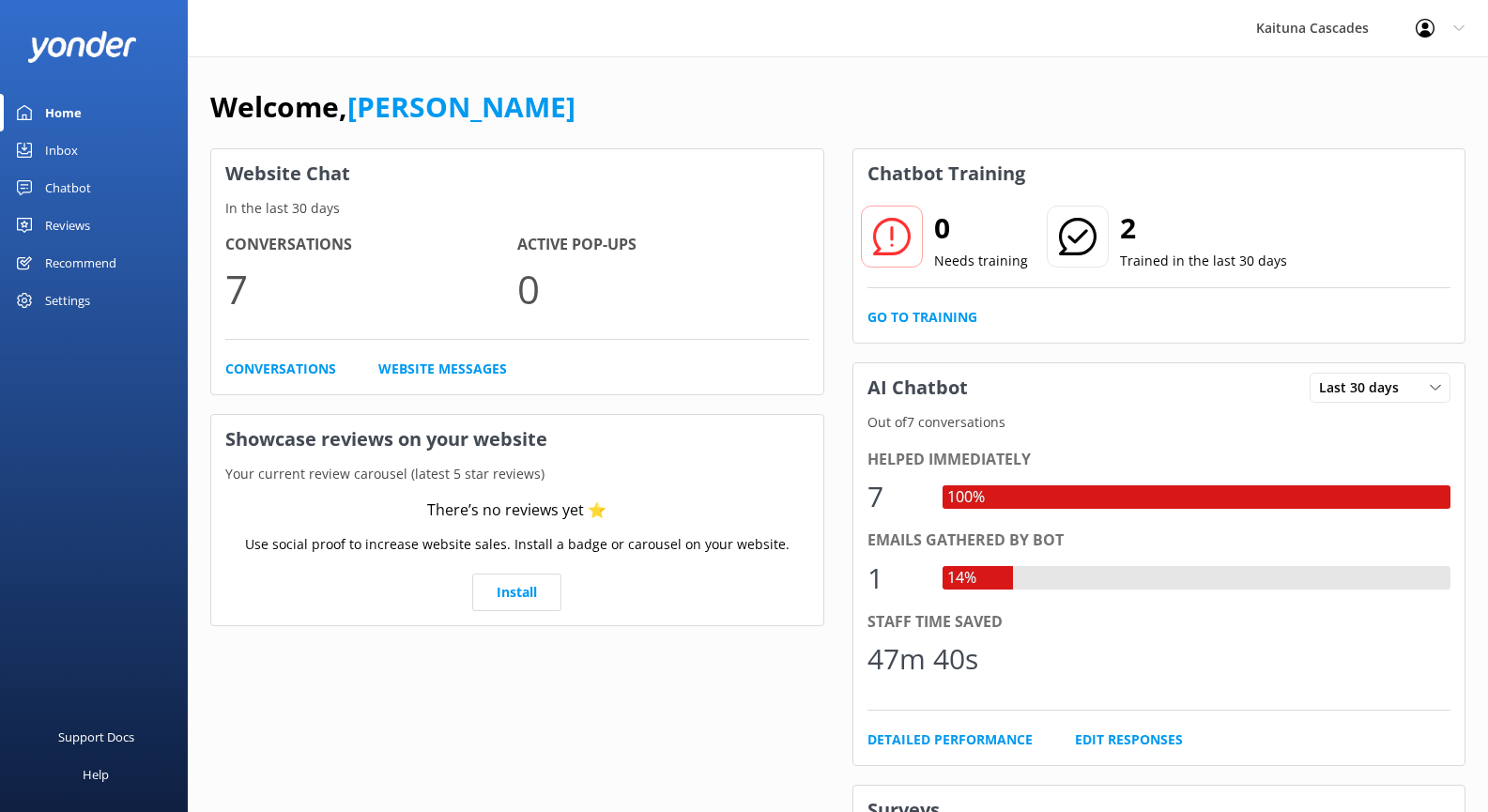
click at [898, 255] on div at bounding box center [892, 237] width 62 height 62
click at [885, 223] on icon at bounding box center [891, 236] width 38 height 38
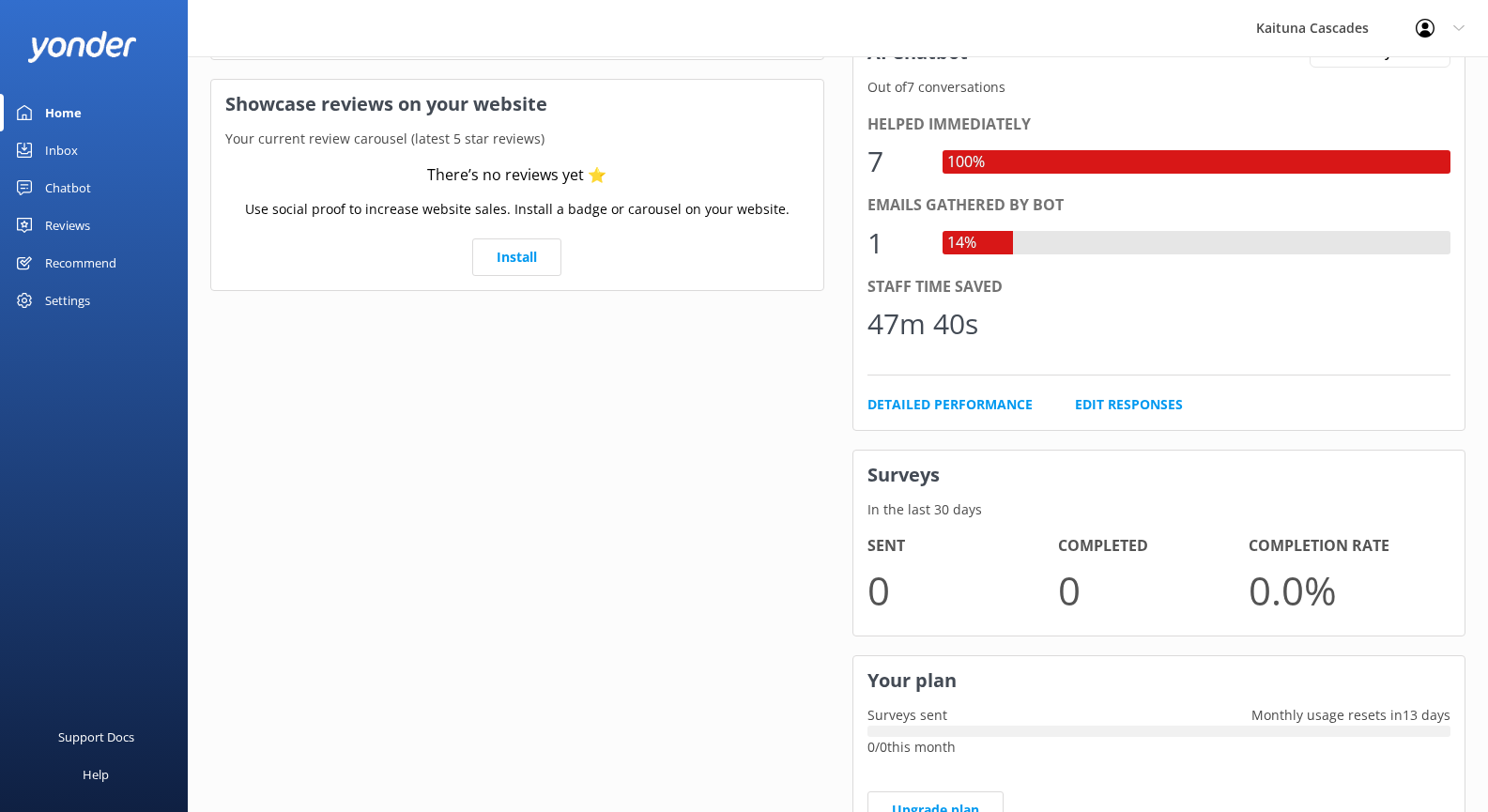
scroll to position [329, 0]
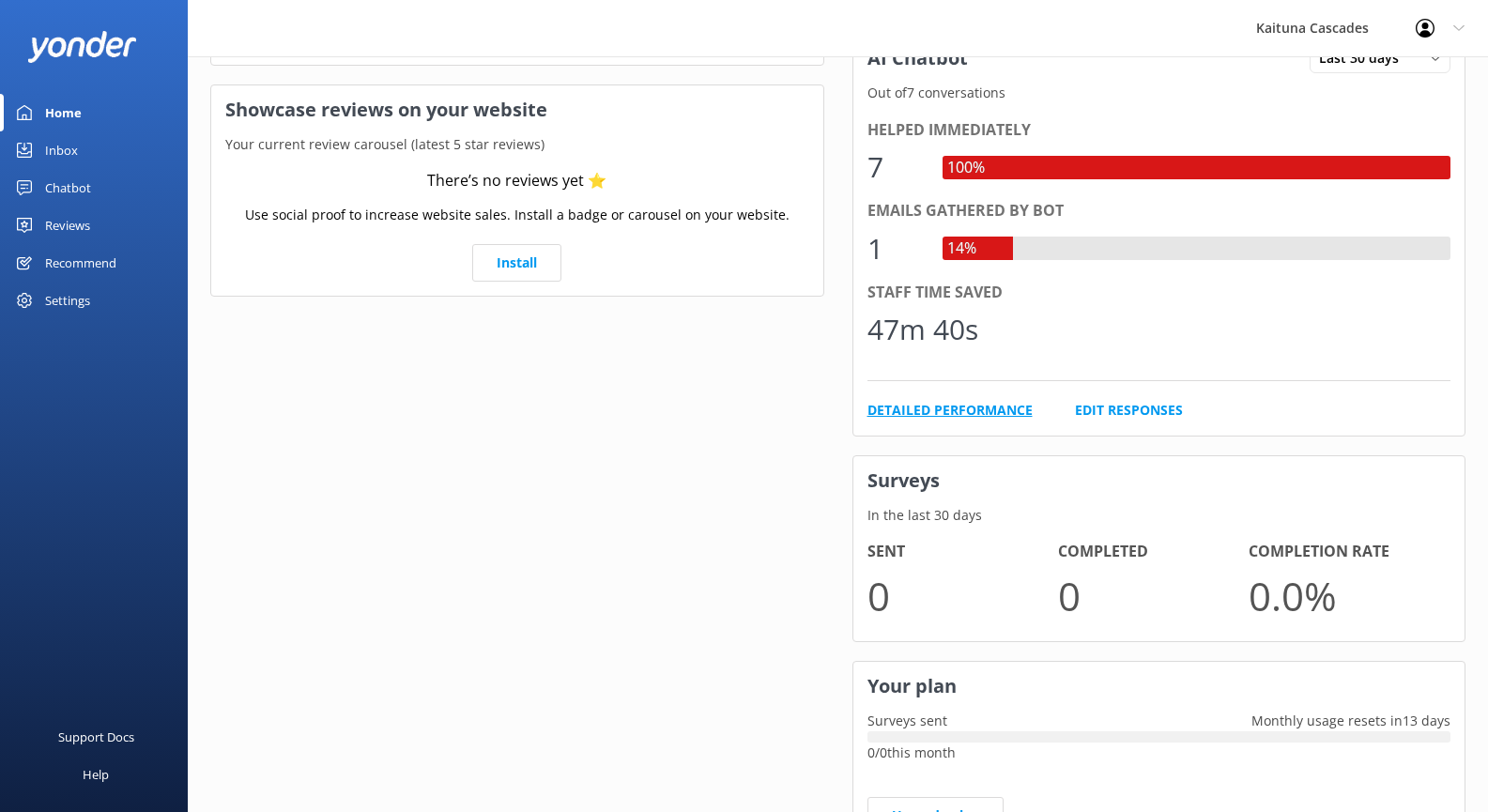
click at [978, 411] on link "Detailed Performance" at bounding box center [950, 410] width 166 height 20
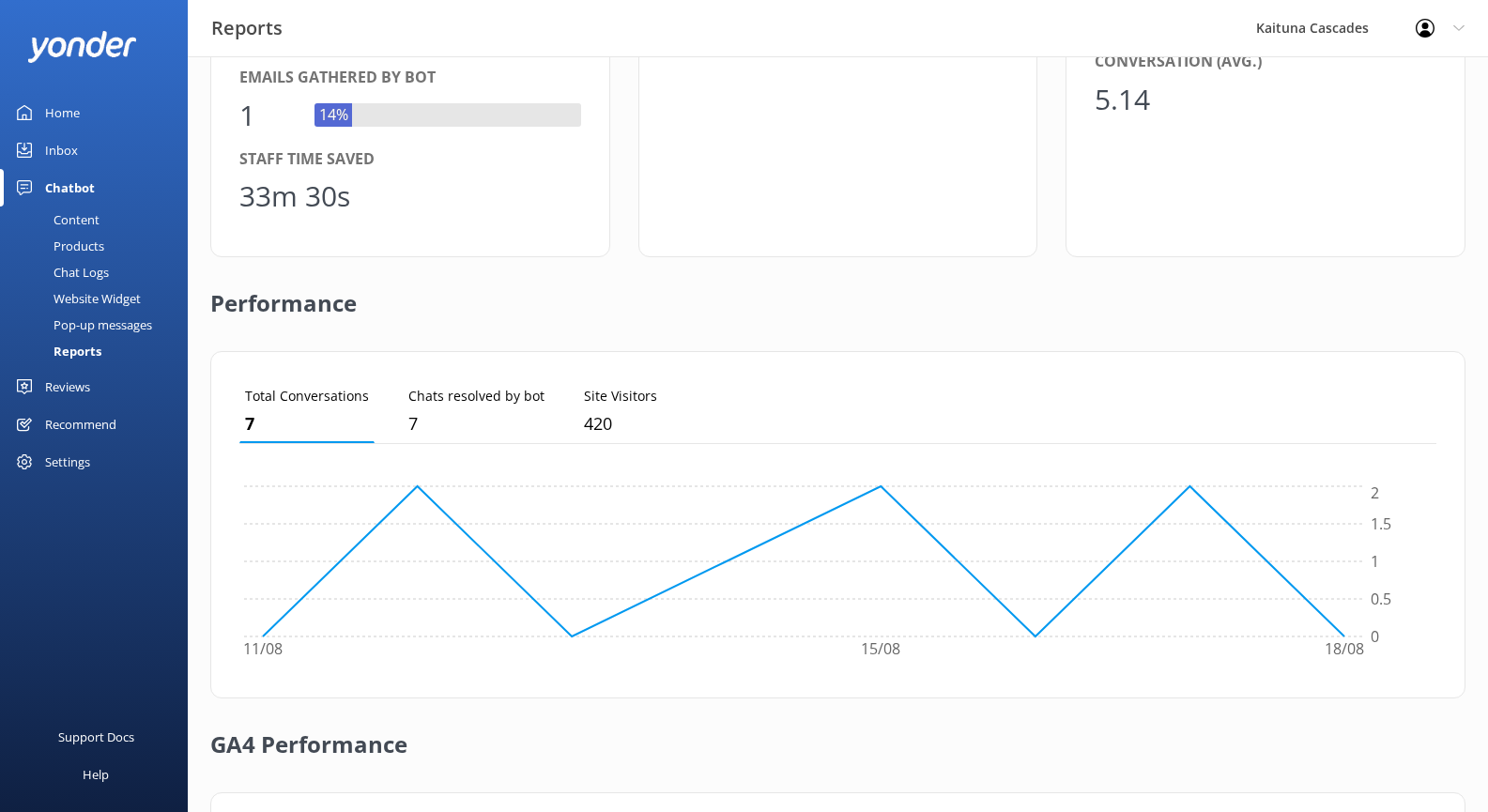
scroll to position [375, 0]
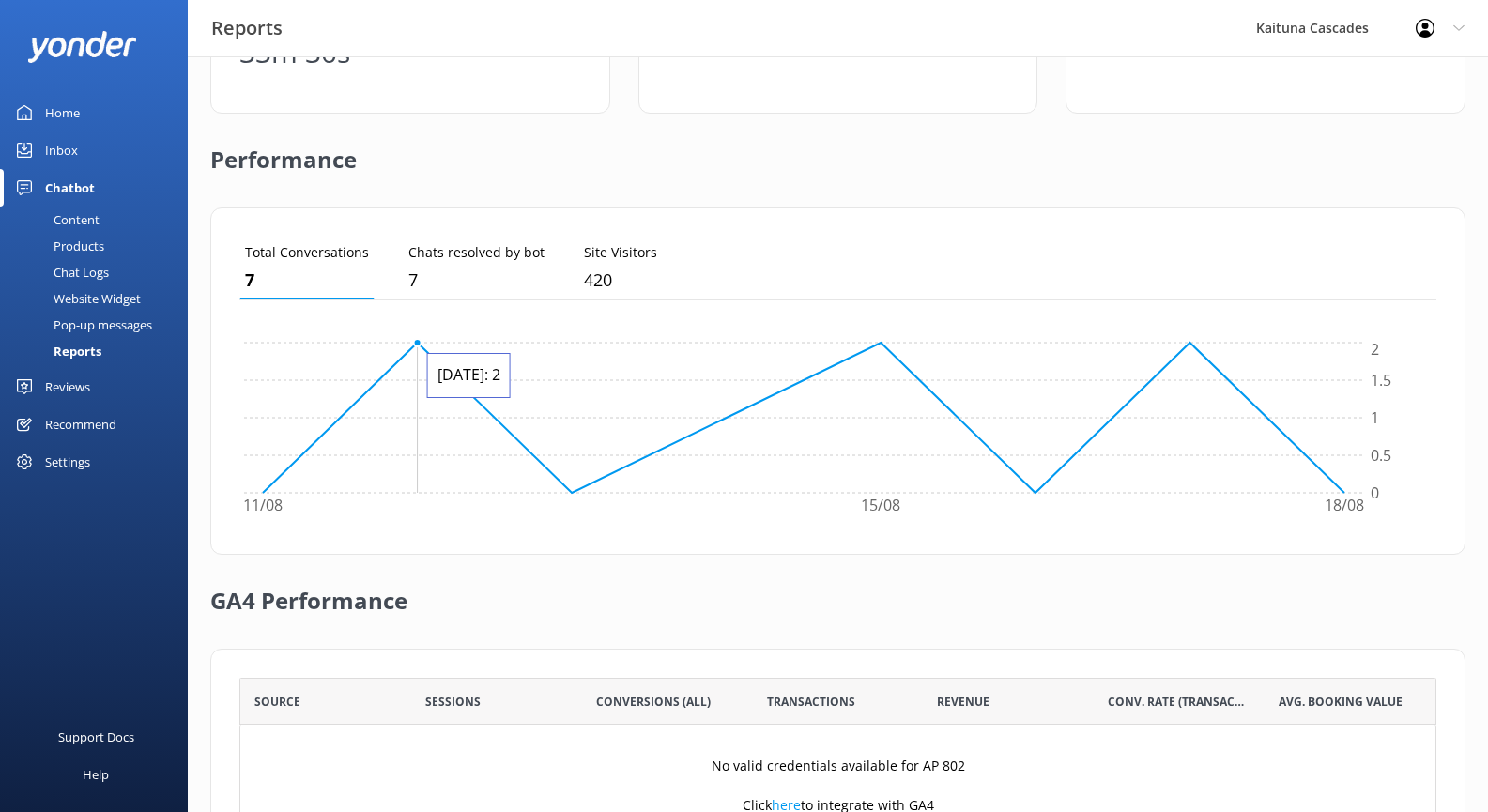
click at [418, 343] on circle at bounding box center [418, 343] width 8 height 8
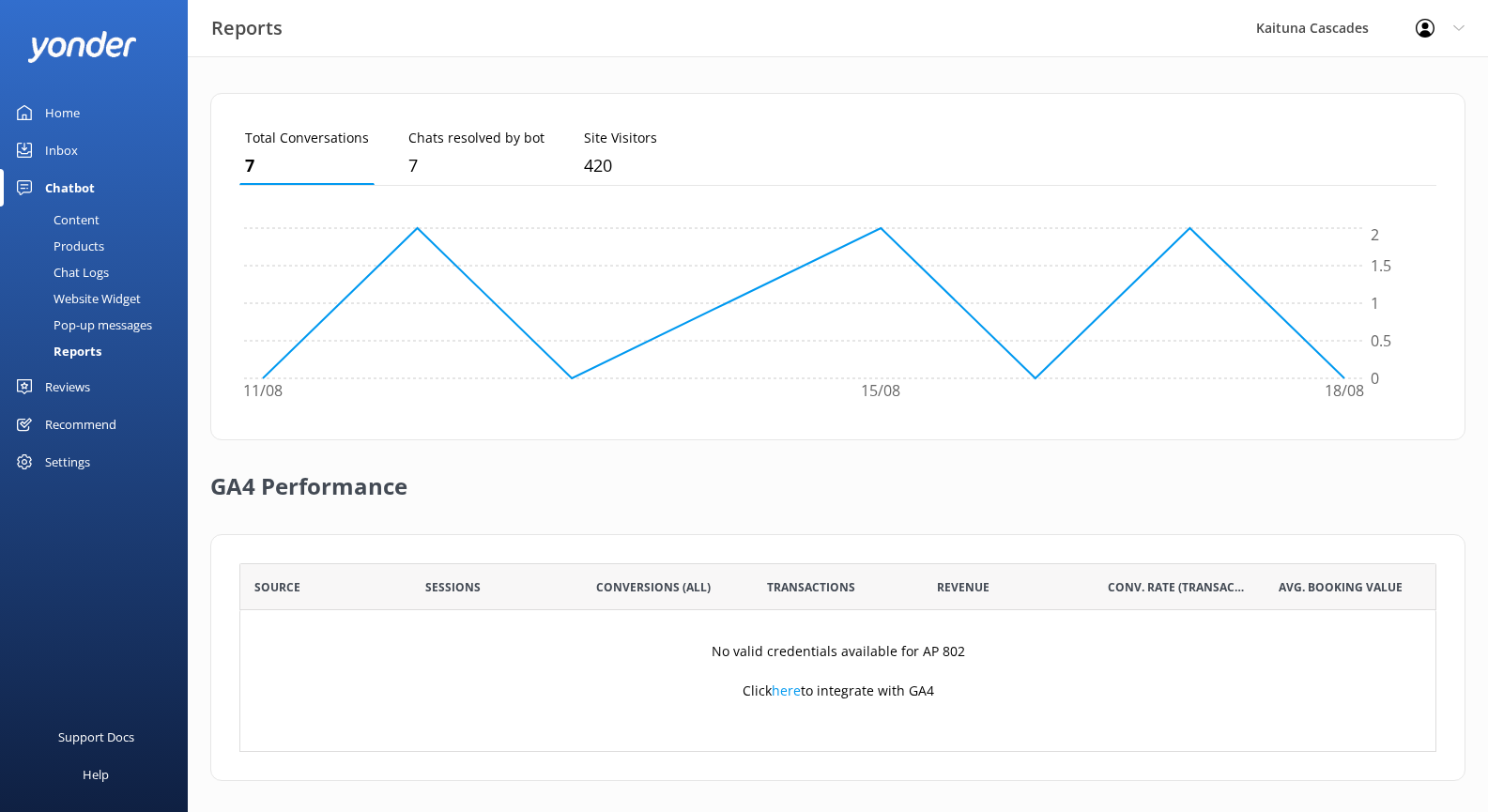
scroll to position [496, 0]
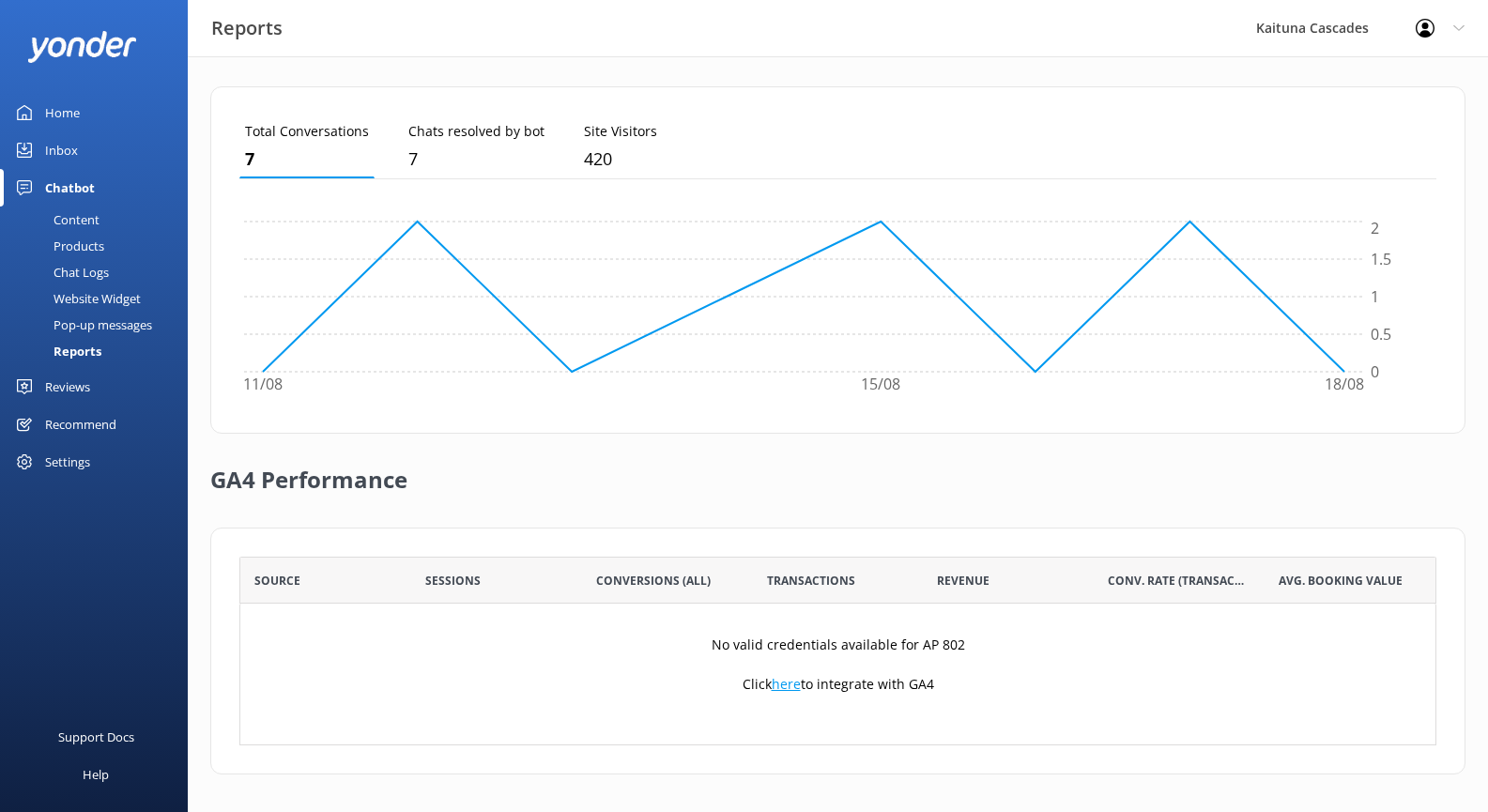
click at [791, 683] on link "here" at bounding box center [786, 683] width 29 height 18
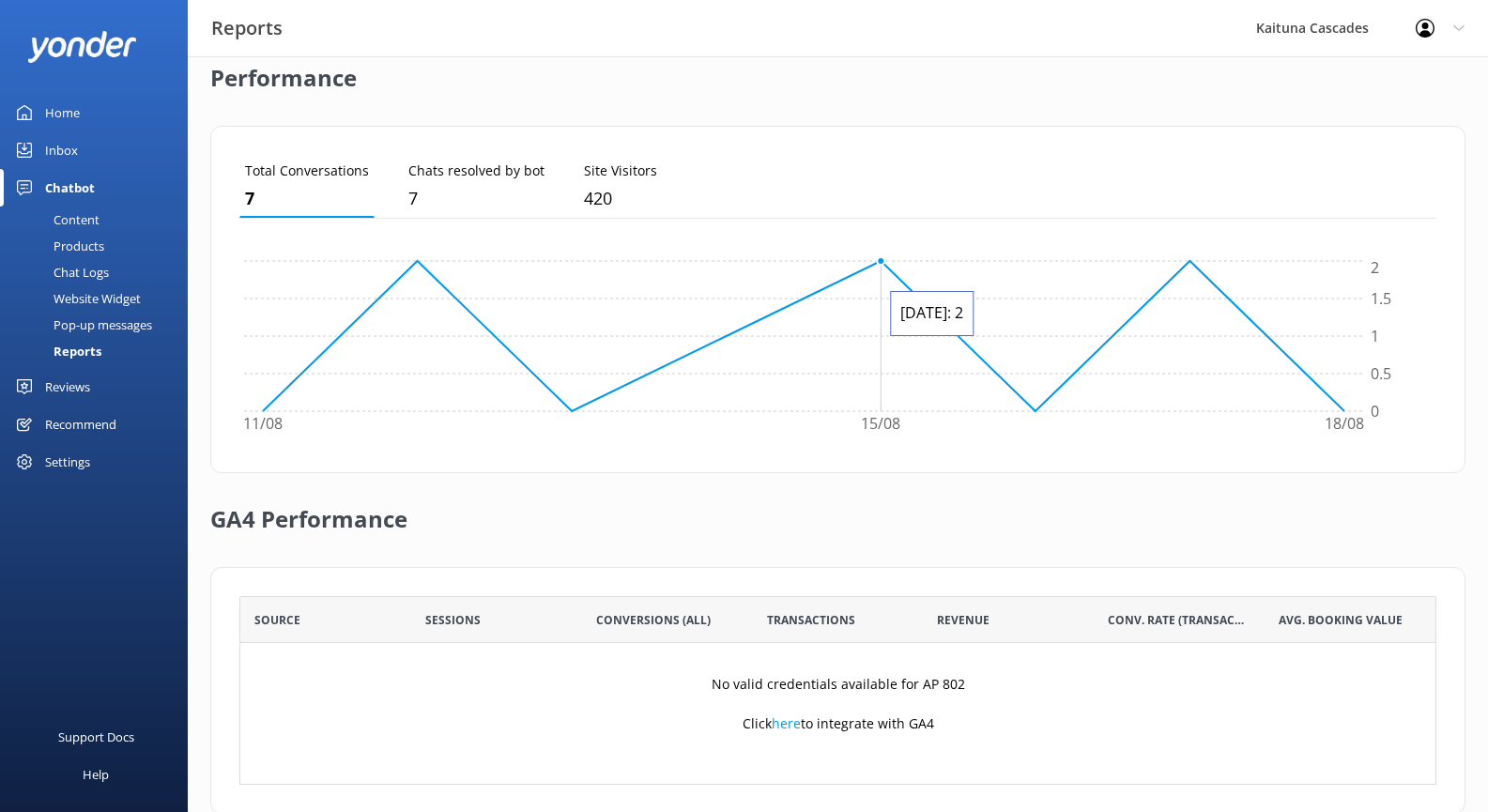
scroll to position [496, 0]
